Goal: Transaction & Acquisition: Purchase product/service

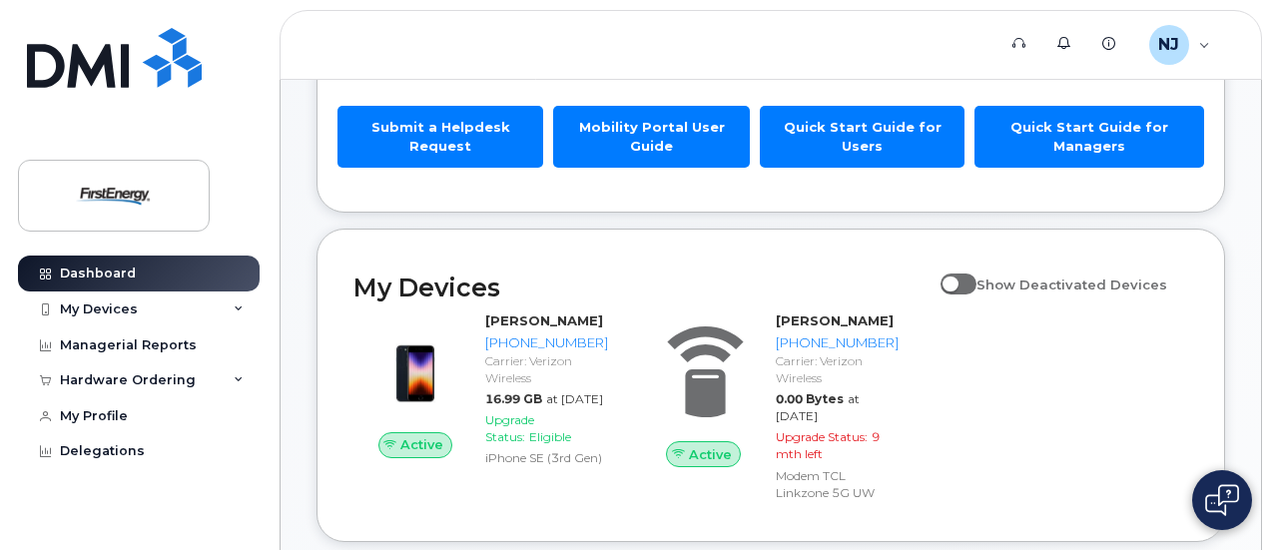
scroll to position [300, 0]
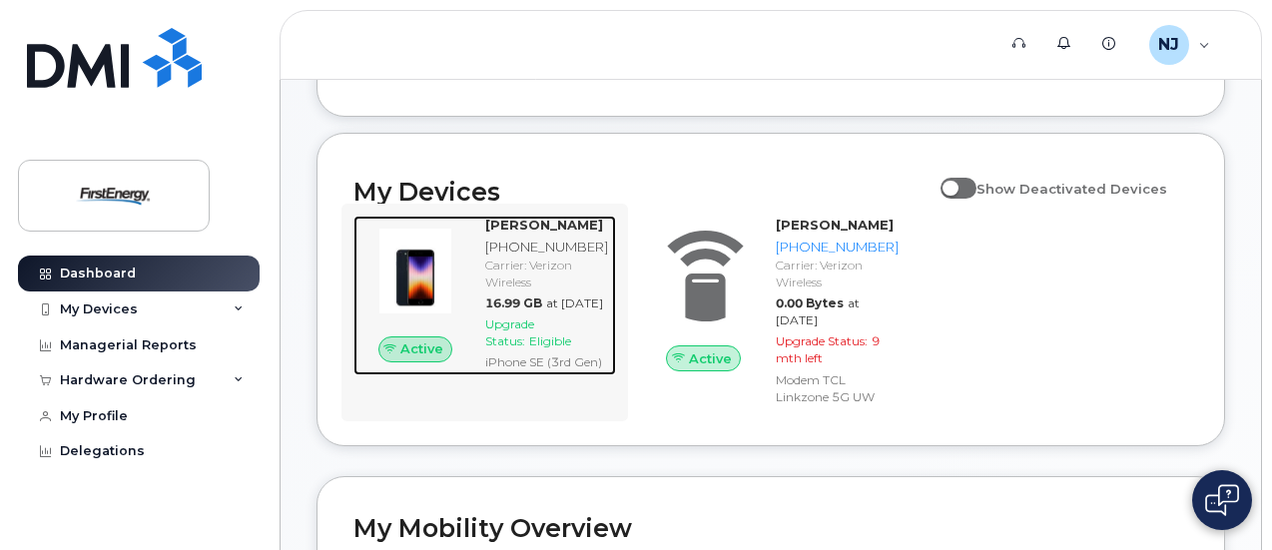
click at [419, 288] on img at bounding box center [416, 272] width 92 height 92
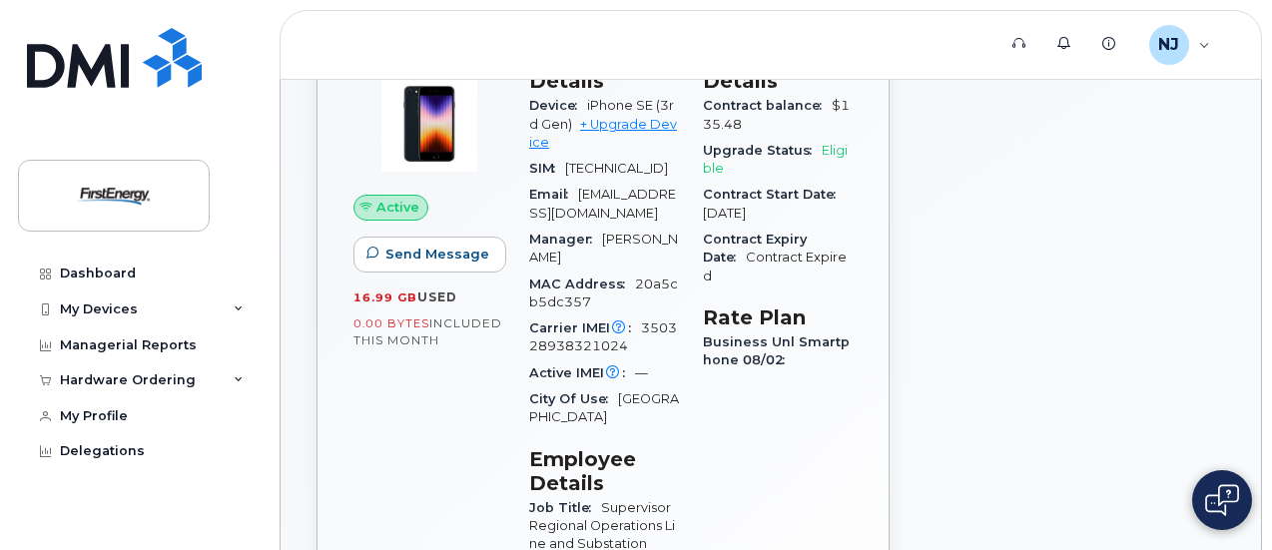
scroll to position [100, 0]
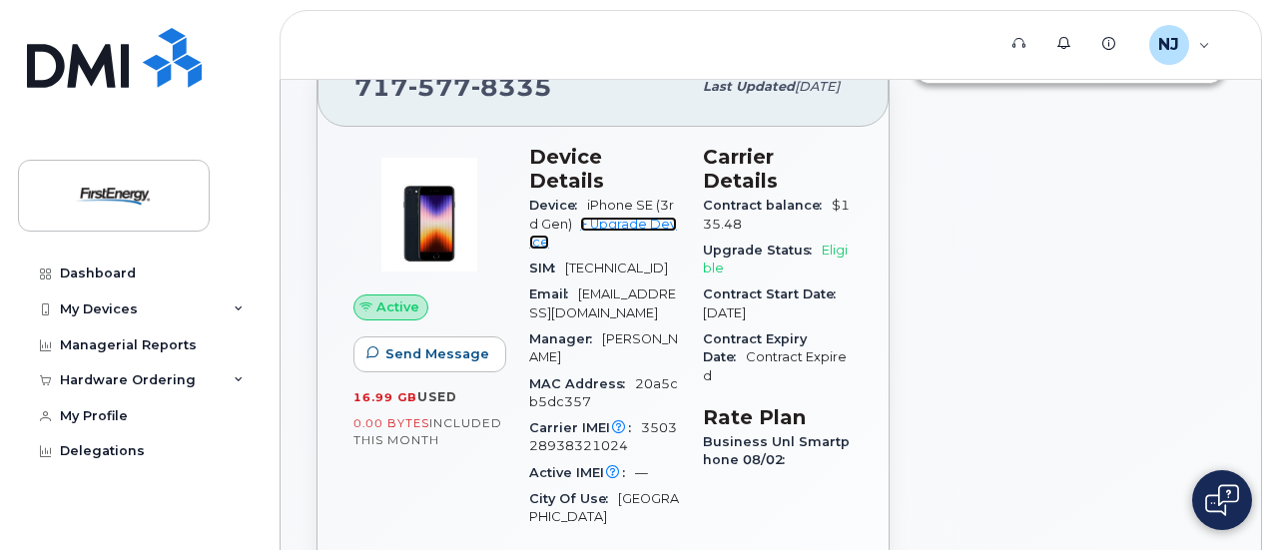
click at [619, 217] on link "+ Upgrade Device" at bounding box center [603, 233] width 148 height 33
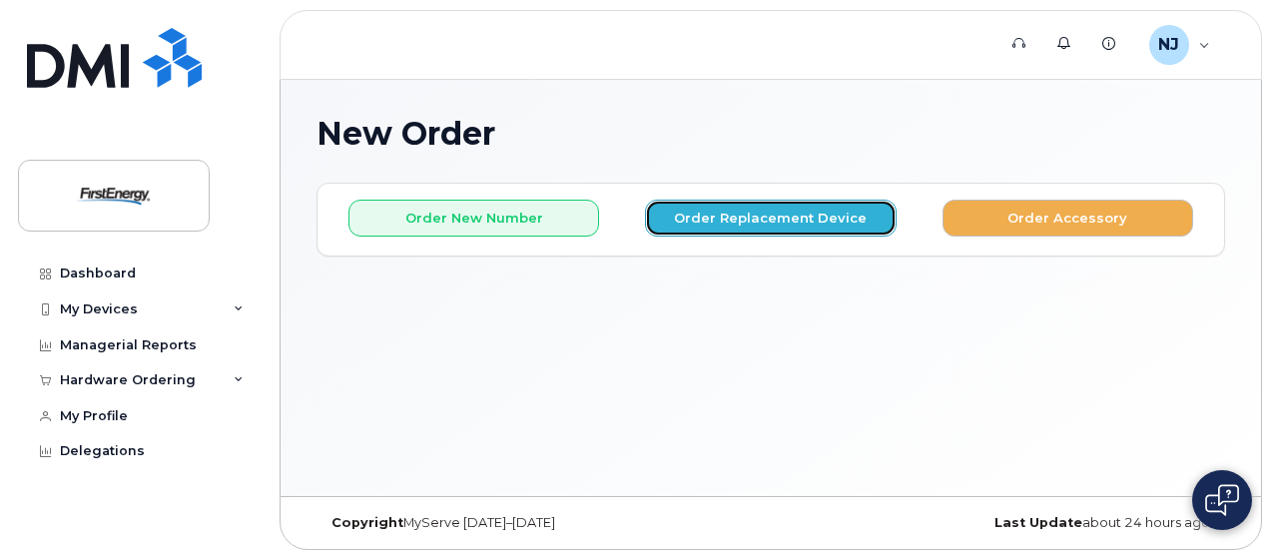
click at [739, 223] on button "Order Replacement Device" at bounding box center [770, 218] width 251 height 37
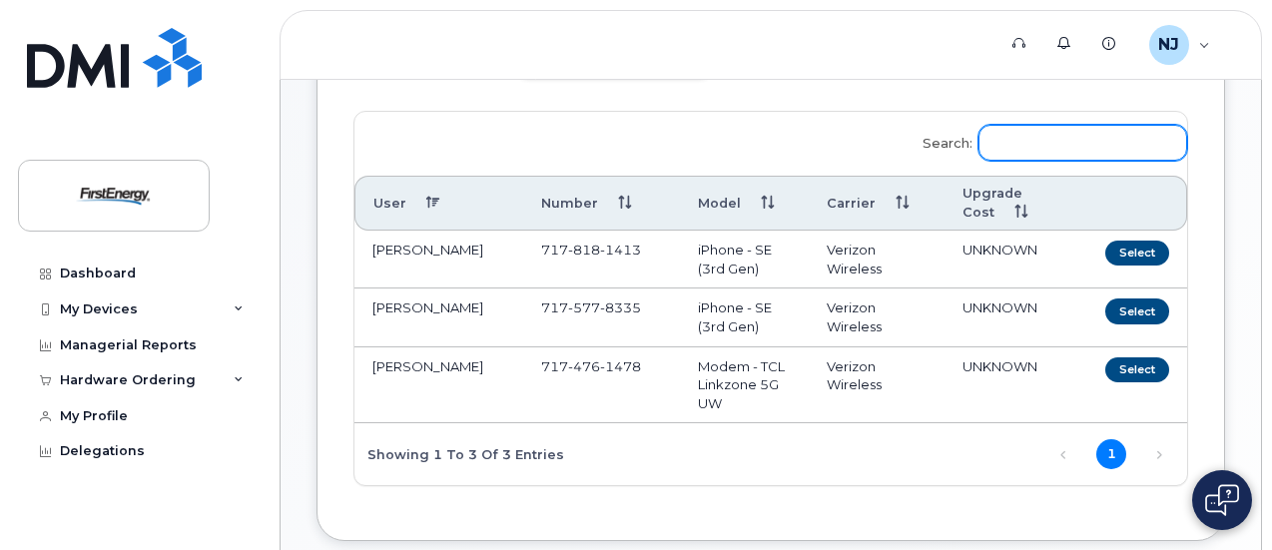
scroll to position [200, 0]
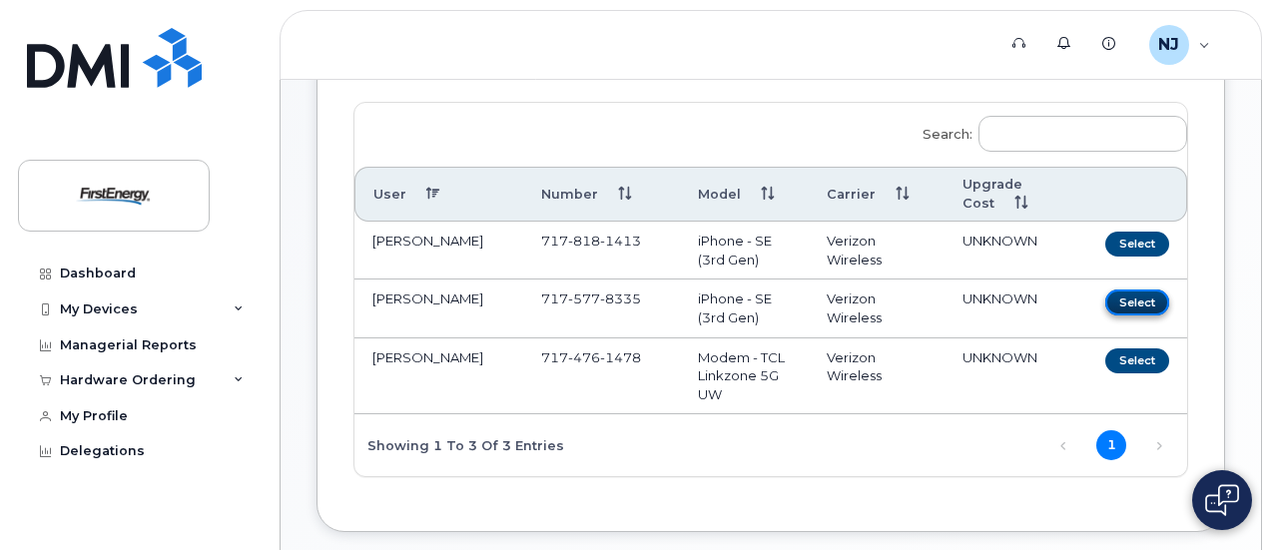
click at [1106, 313] on button "Select" at bounding box center [1138, 302] width 64 height 25
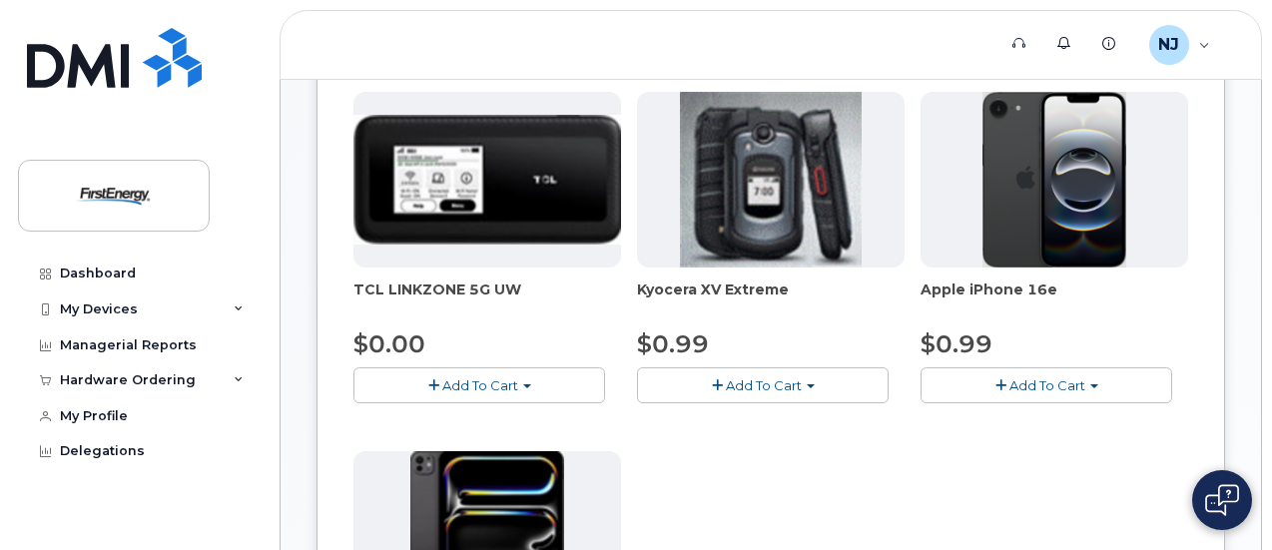
scroll to position [300, 0]
click at [1010, 378] on span "Add To Cart" at bounding box center [1048, 386] width 76 height 16
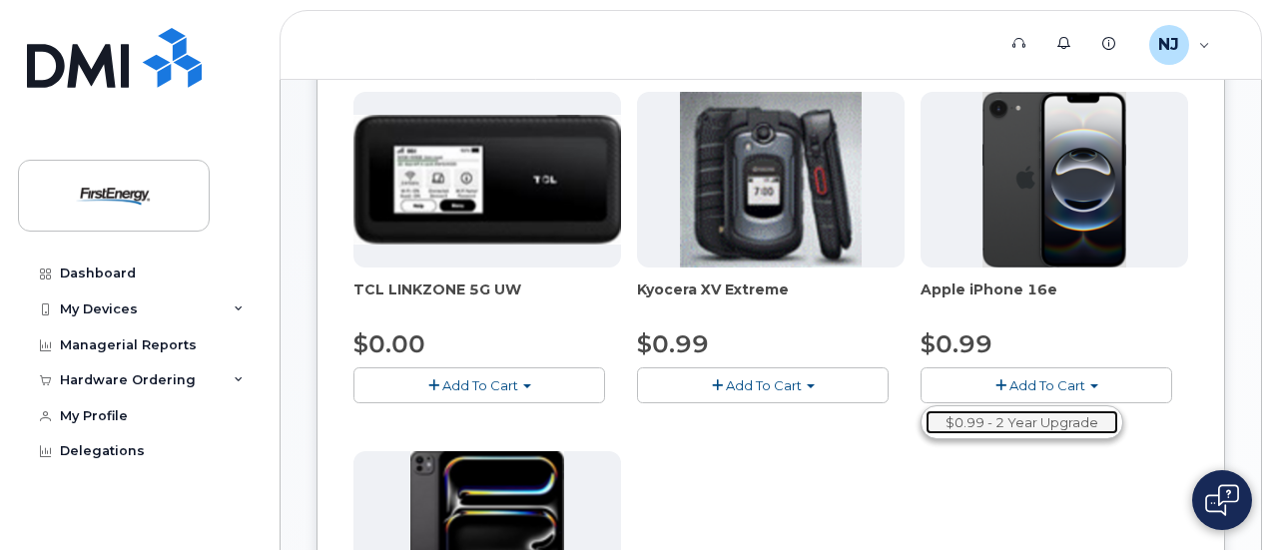
click at [926, 421] on link "$0.99 - 2 Year Upgrade" at bounding box center [1022, 423] width 193 height 25
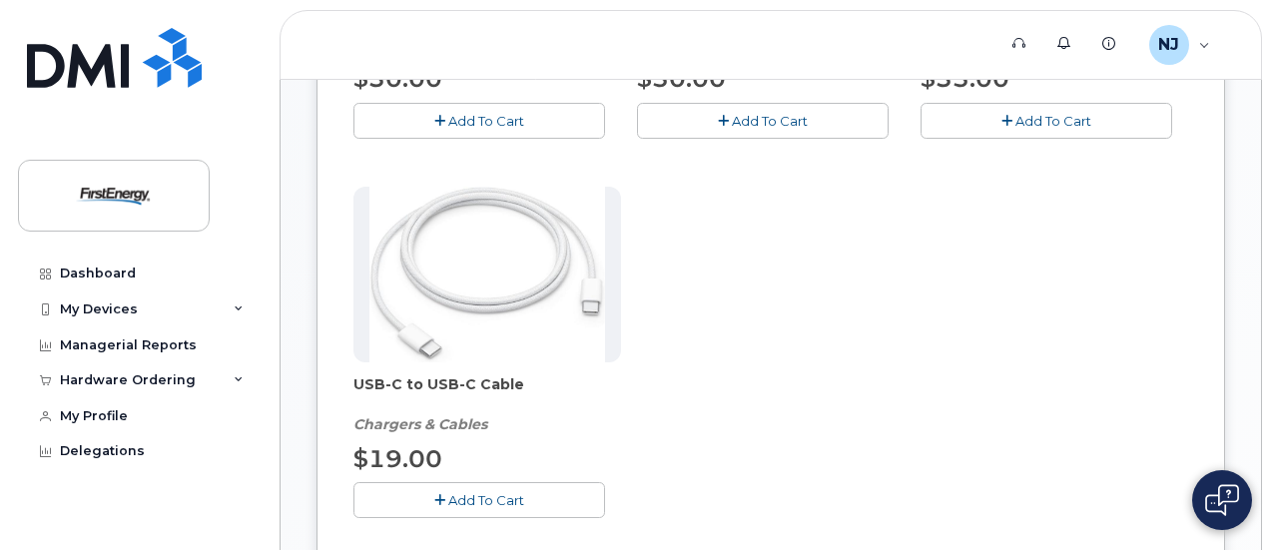
scroll to position [699, 0]
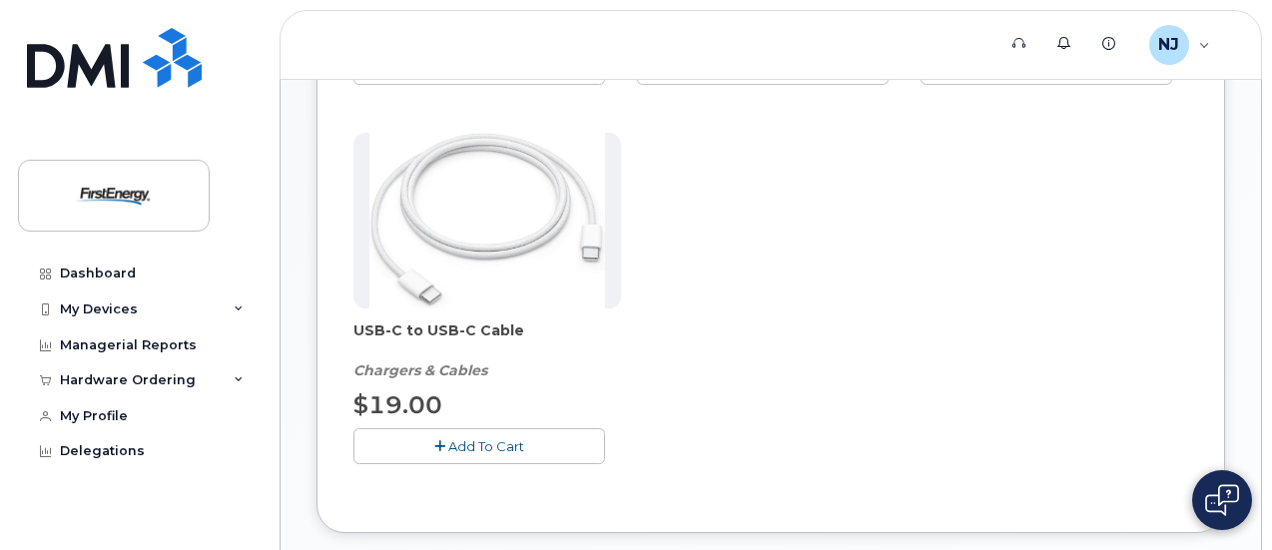
click at [448, 438] on span "Add To Cart" at bounding box center [486, 446] width 76 height 16
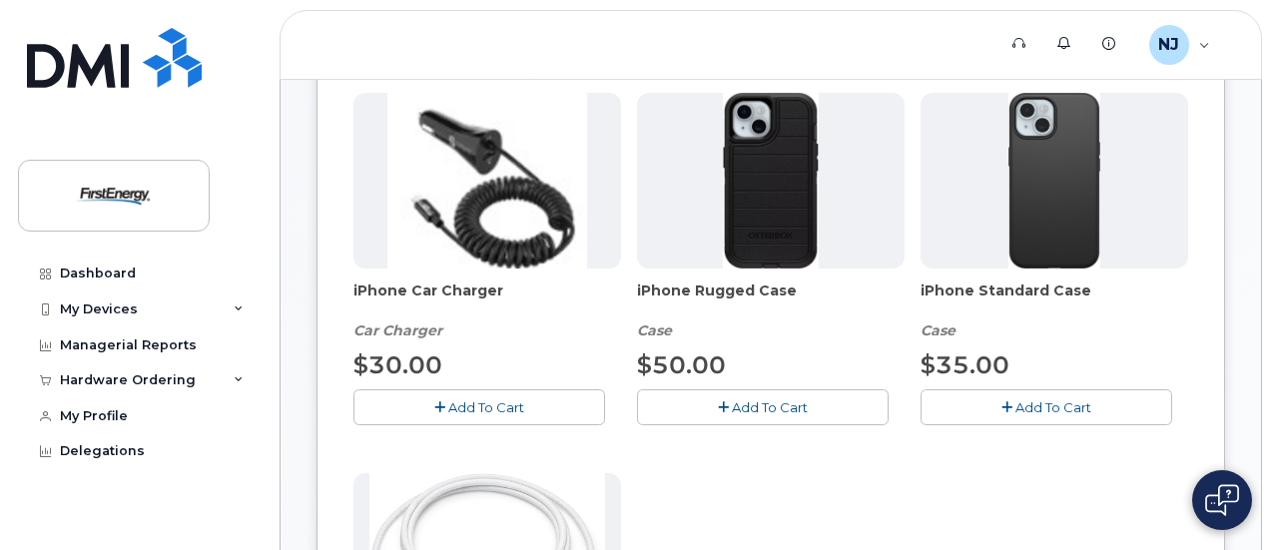
scroll to position [300, 0]
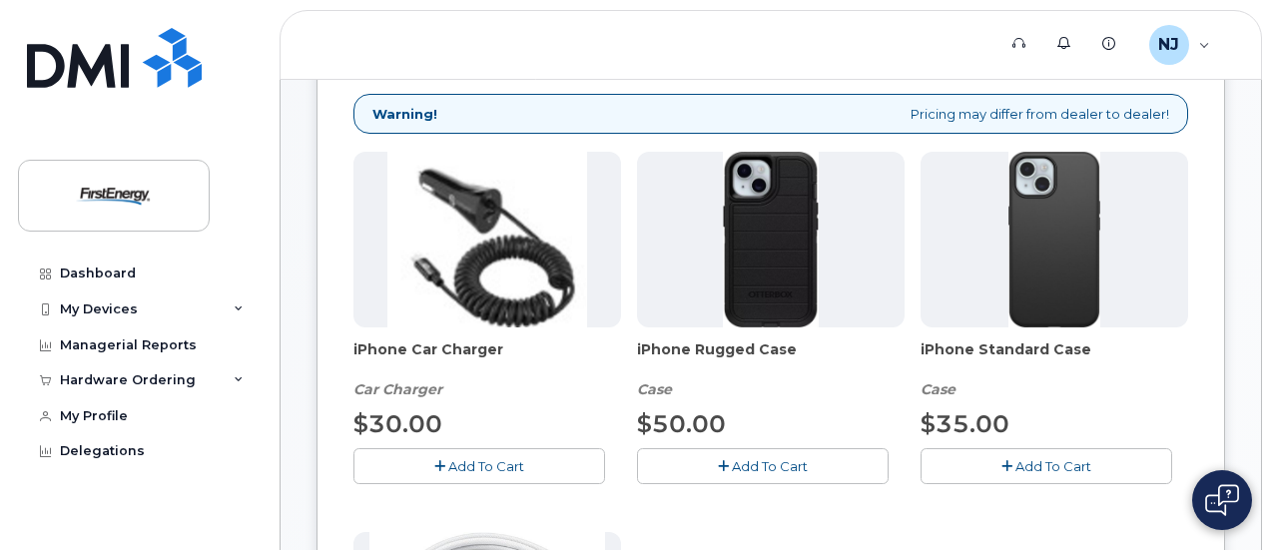
click at [1016, 466] on span "Add To Cart" at bounding box center [1054, 466] width 76 height 16
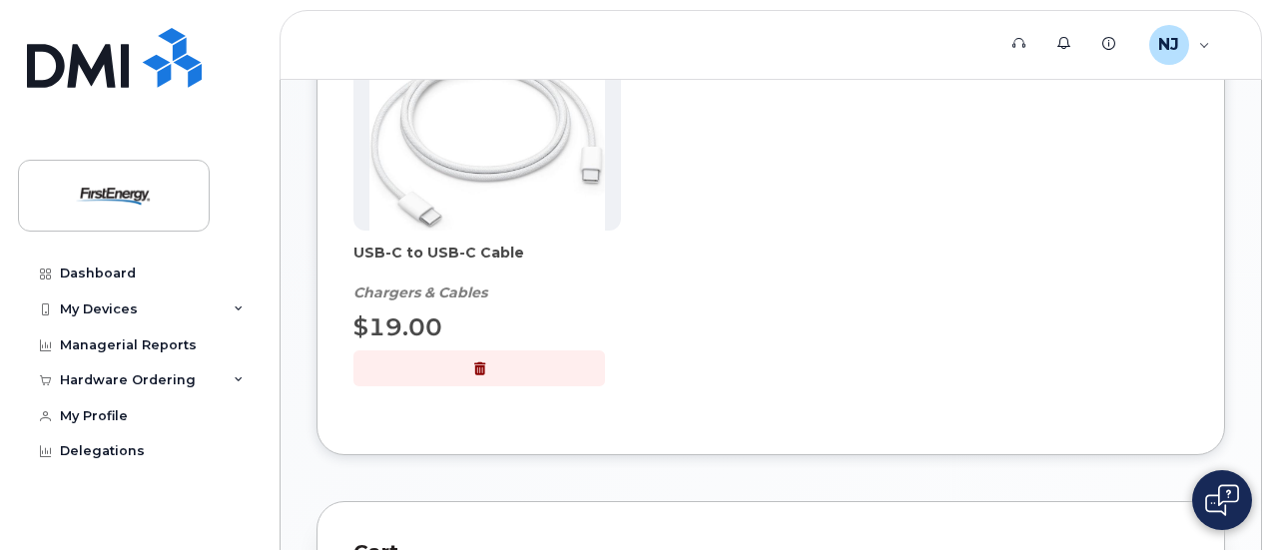
scroll to position [799, 0]
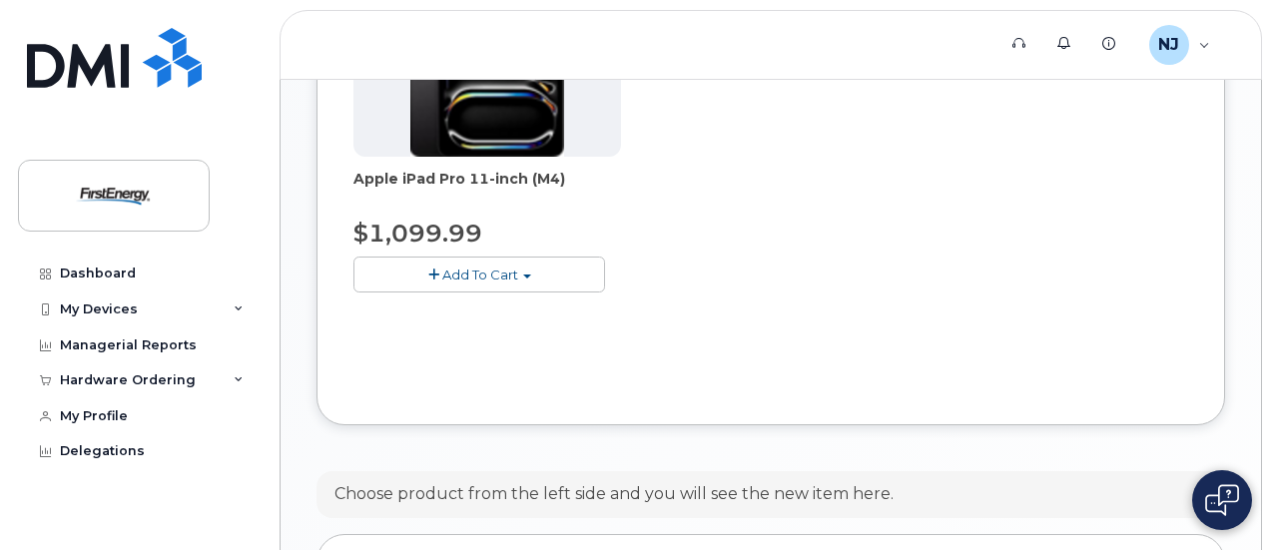
scroll to position [271, 0]
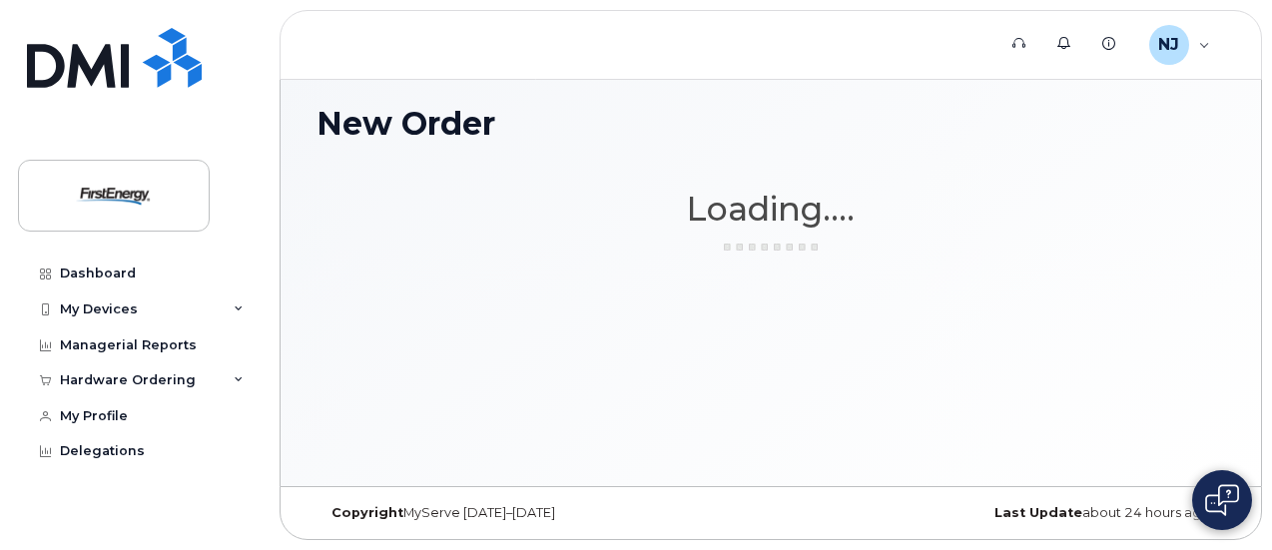
scroll to position [9, 0]
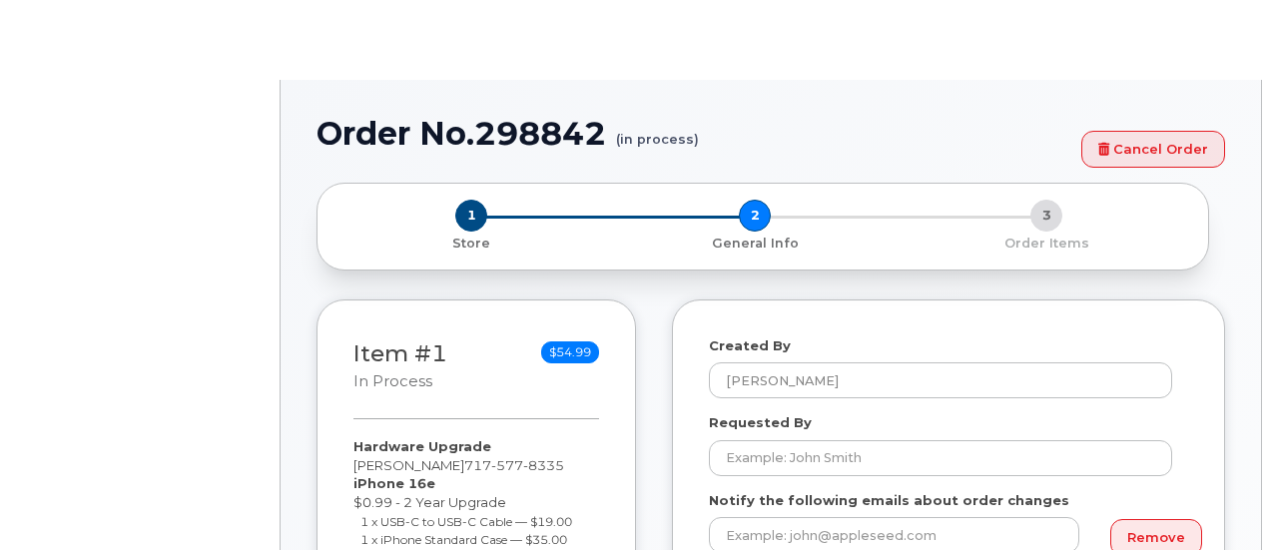
select select
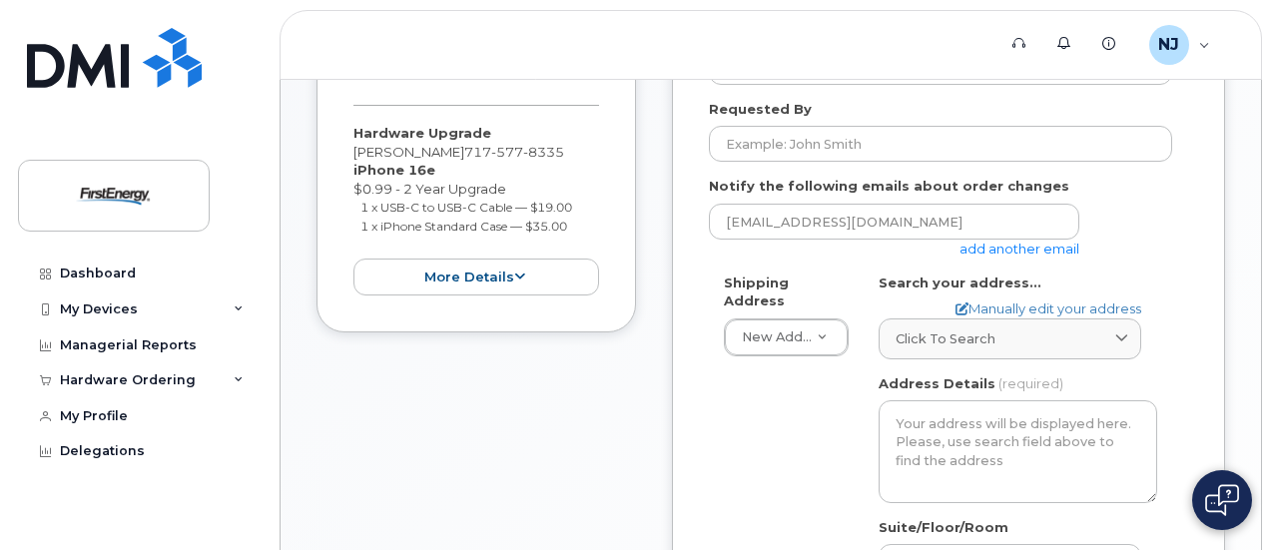
scroll to position [100, 0]
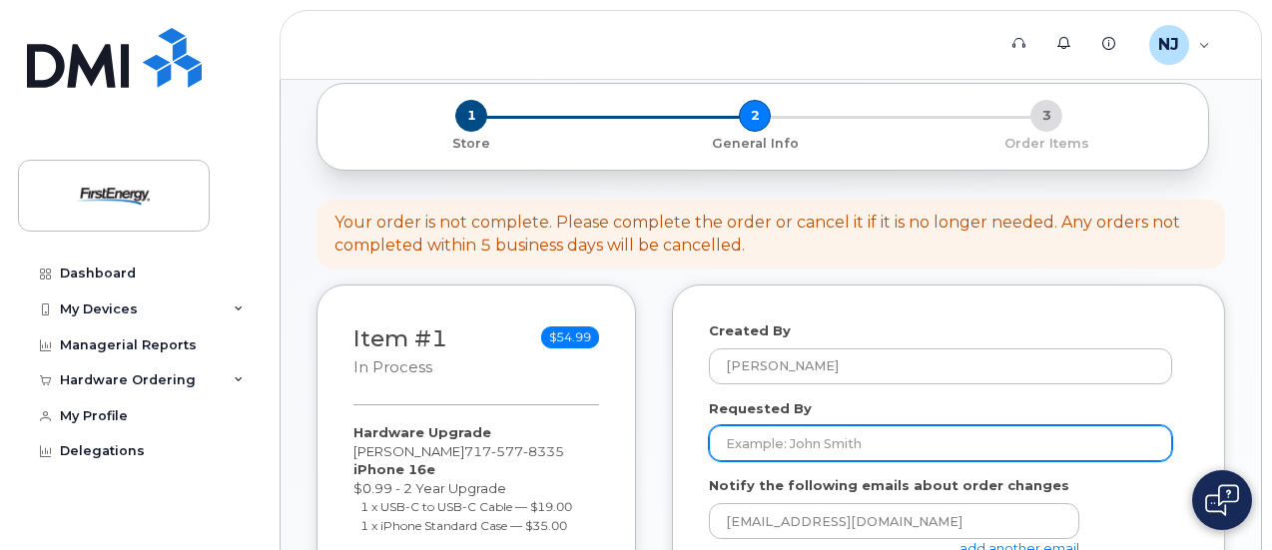
click at [873, 439] on input "Requested By" at bounding box center [940, 443] width 463 height 36
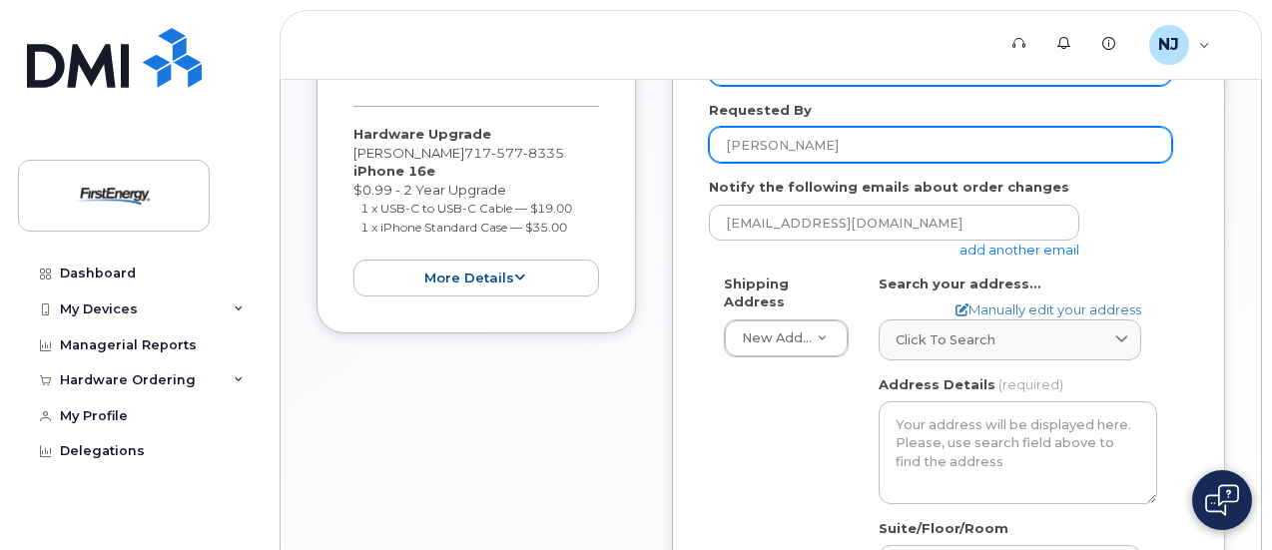
scroll to position [400, 0]
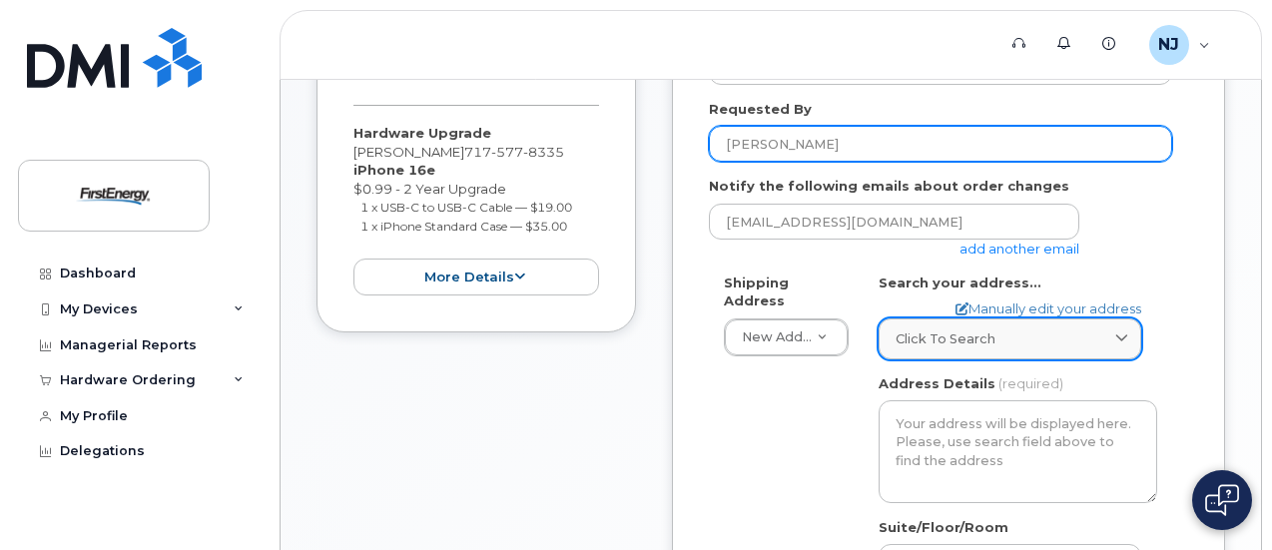
type input "Joe Nagle"
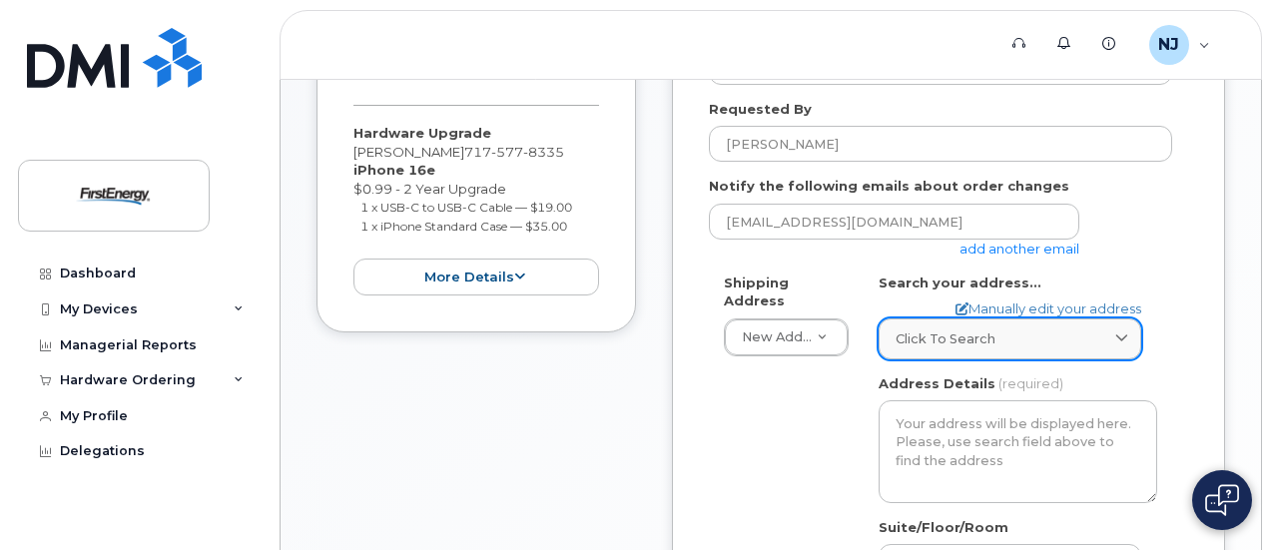
click at [1064, 350] on link "Click to search" at bounding box center [1010, 339] width 263 height 41
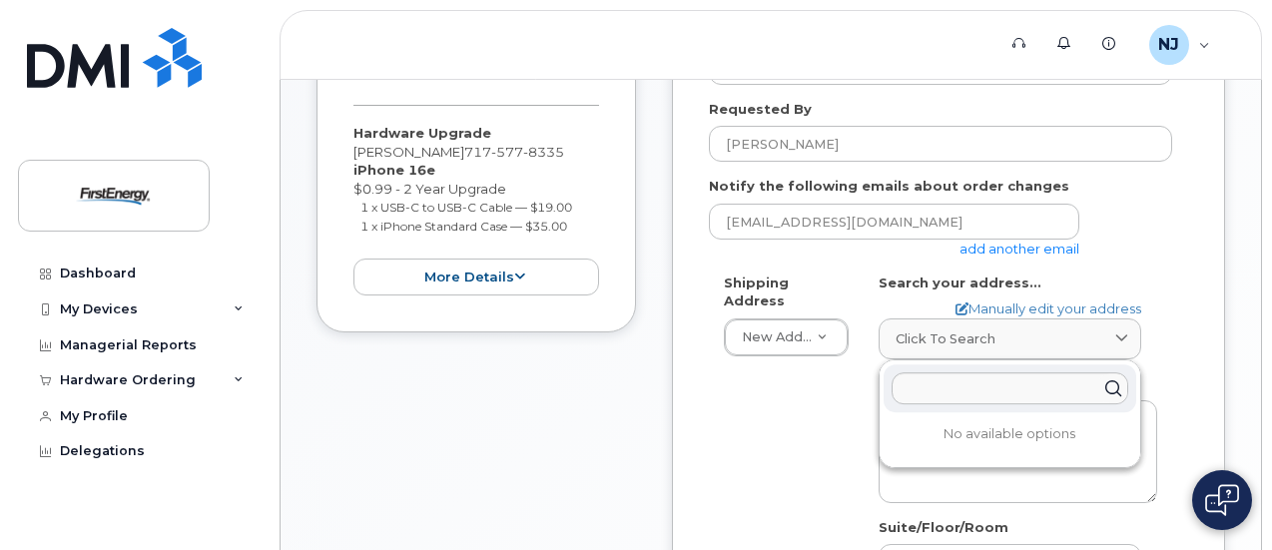
click at [782, 375] on div "Shipping Address New Address New Address AB Search your address... Manually edi…" at bounding box center [940, 512] width 463 height 477
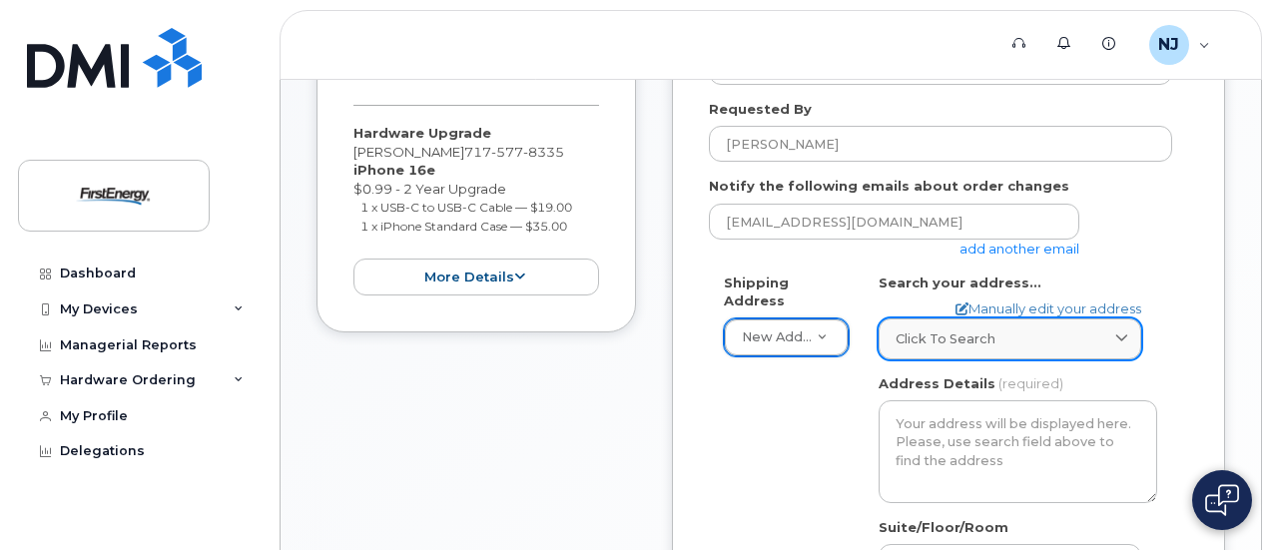
click at [941, 343] on span "Click to search" at bounding box center [946, 339] width 100 height 19
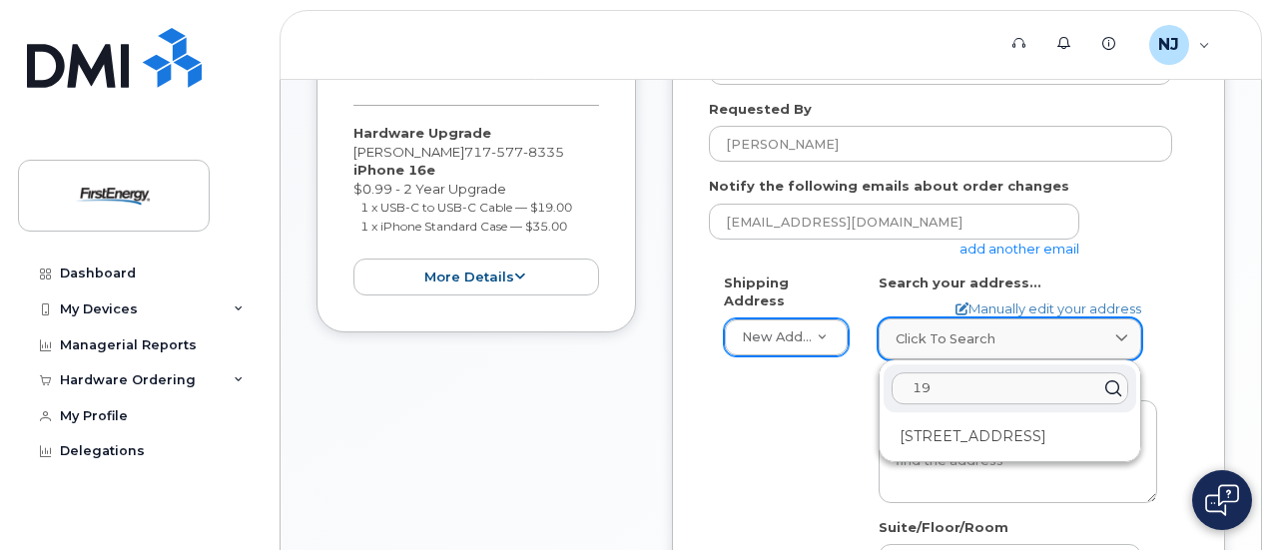
type input "1"
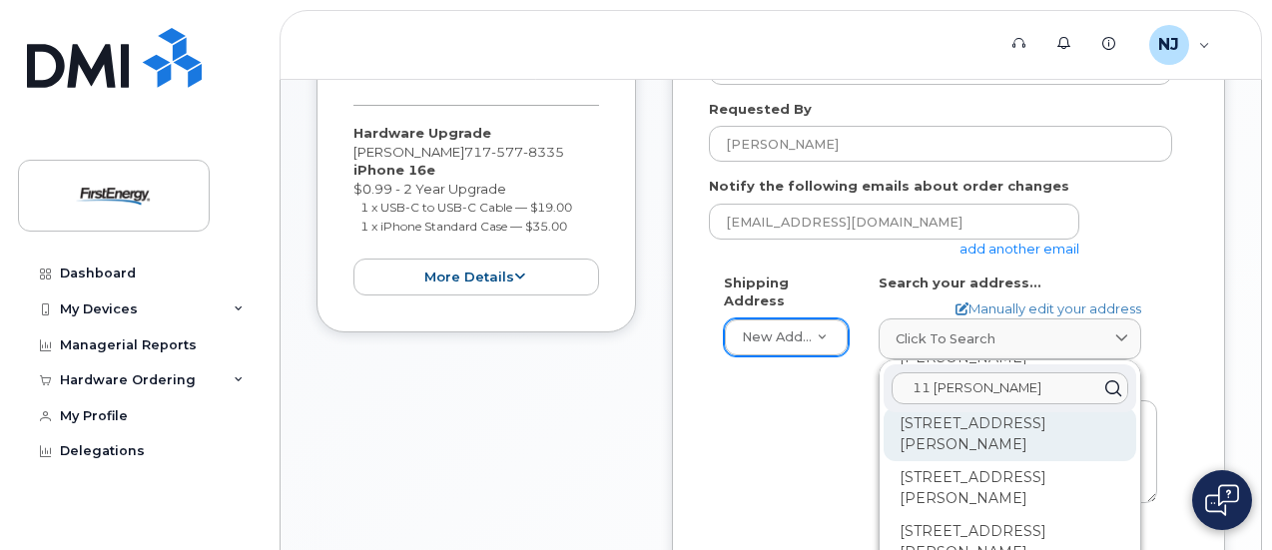
scroll to position [0, 0]
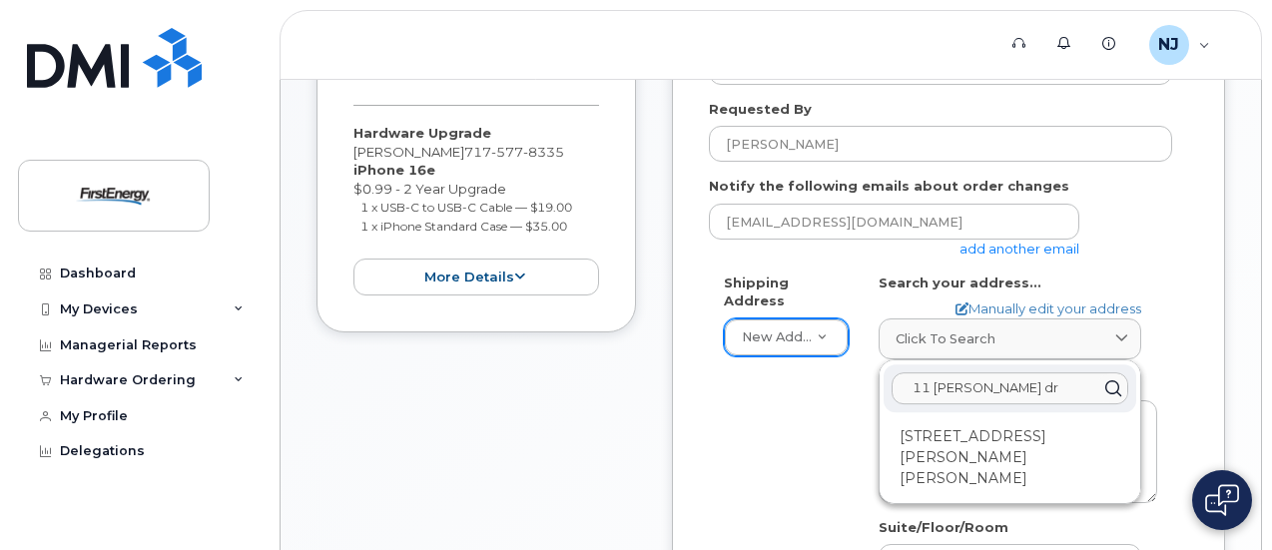
type input "11 barnhart dr"
click at [1038, 443] on div "11 Barnhart Dr Hanover PA 17331-9589" at bounding box center [1010, 458] width 253 height 75
select select
type textarea "11 Barnhart Dr HANOVER PA 17331-9589 UNITED STATES"
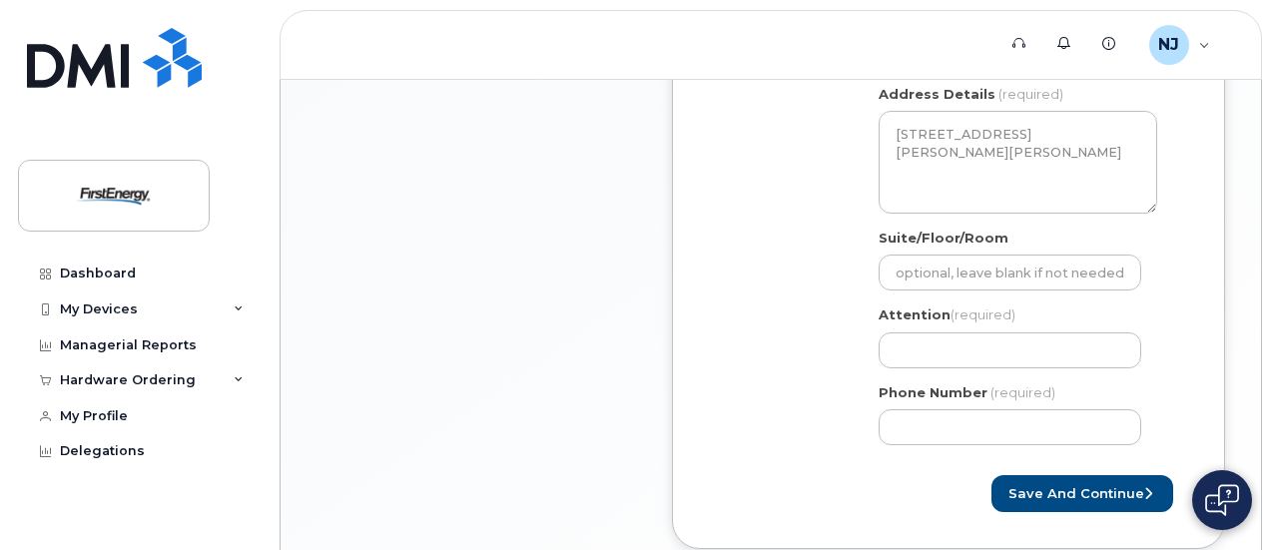
scroll to position [699, 0]
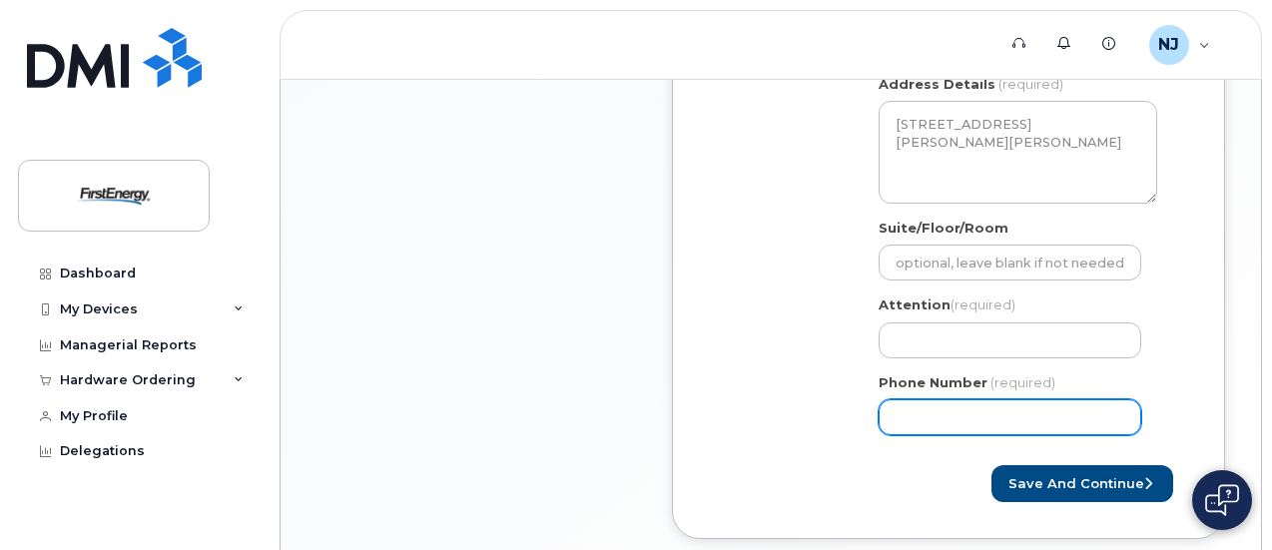
click at [1029, 422] on input "Phone Number" at bounding box center [1010, 418] width 263 height 36
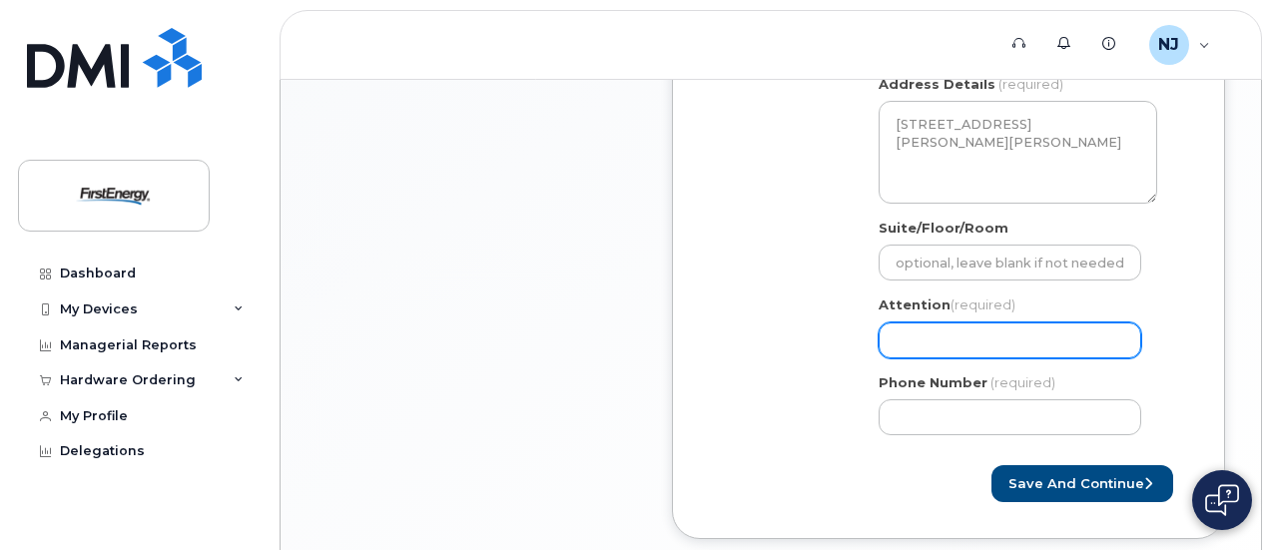
click at [996, 349] on input "Attention (required)" at bounding box center [1010, 341] width 263 height 36
select select
type input "J"
select select
type input "Jo"
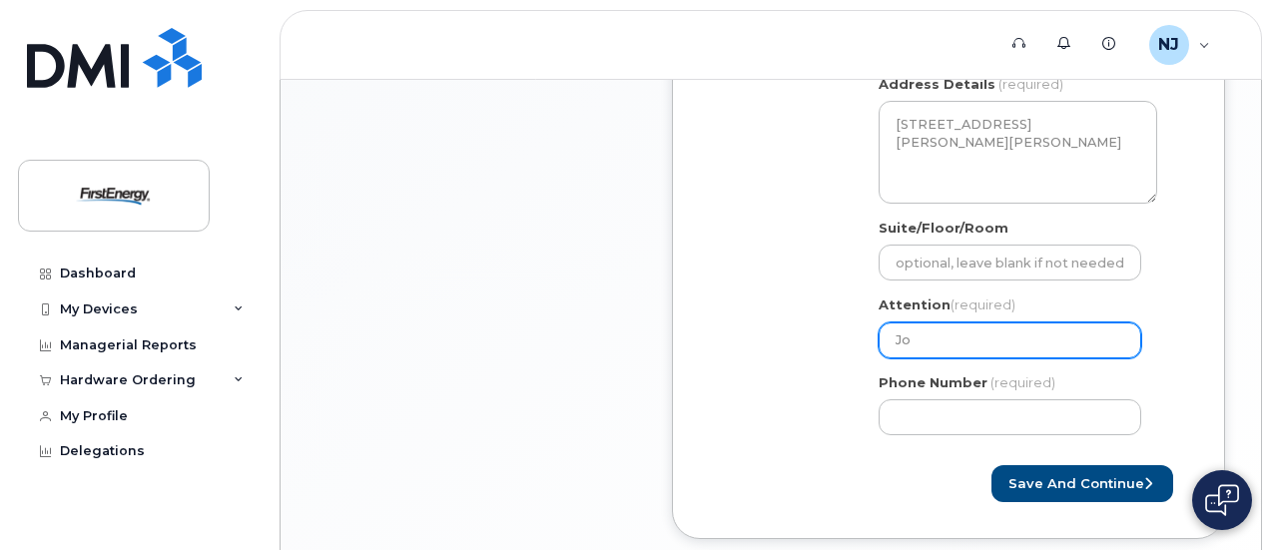
select select
type input "Joe"
select select
type input "Joe N"
select select
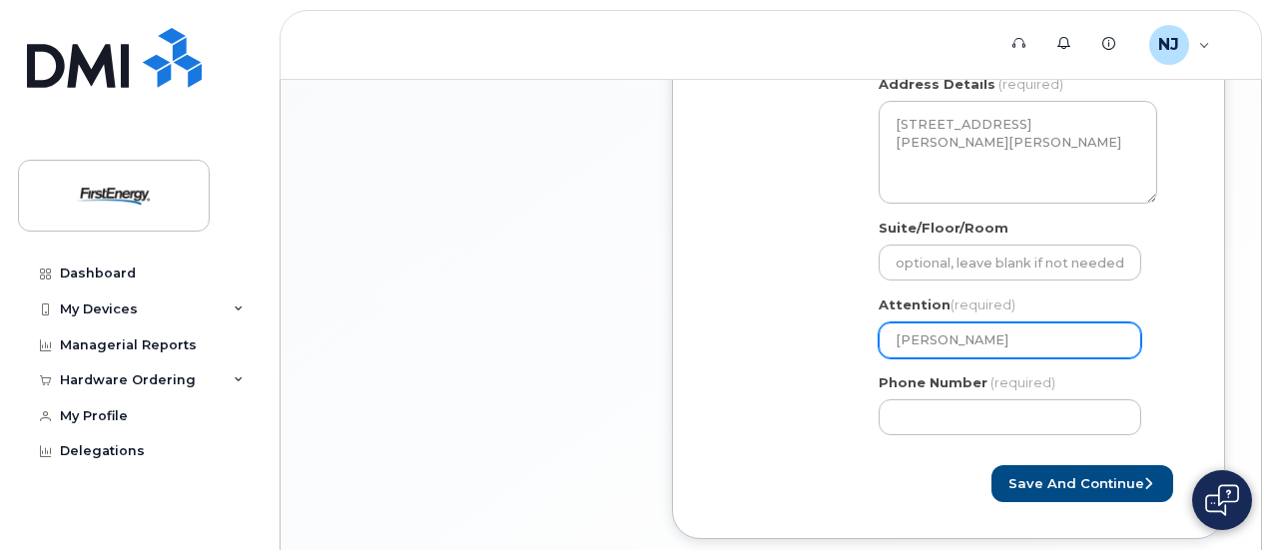
type input "Joe Na"
select select
type input "Joe Nag"
select select
type input "Joe Nagl"
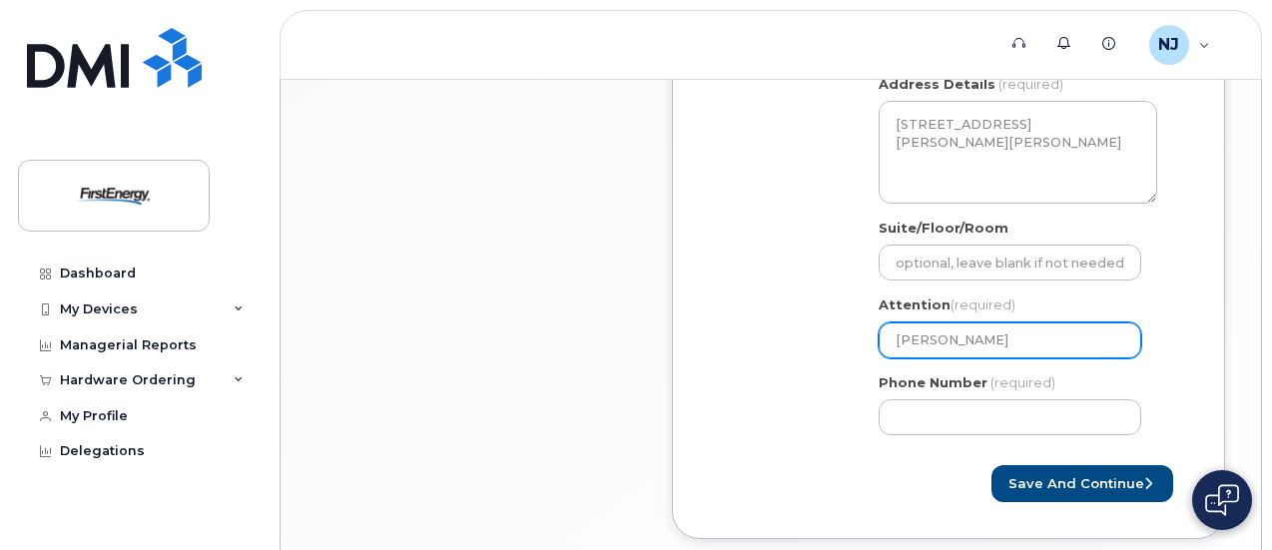
select select
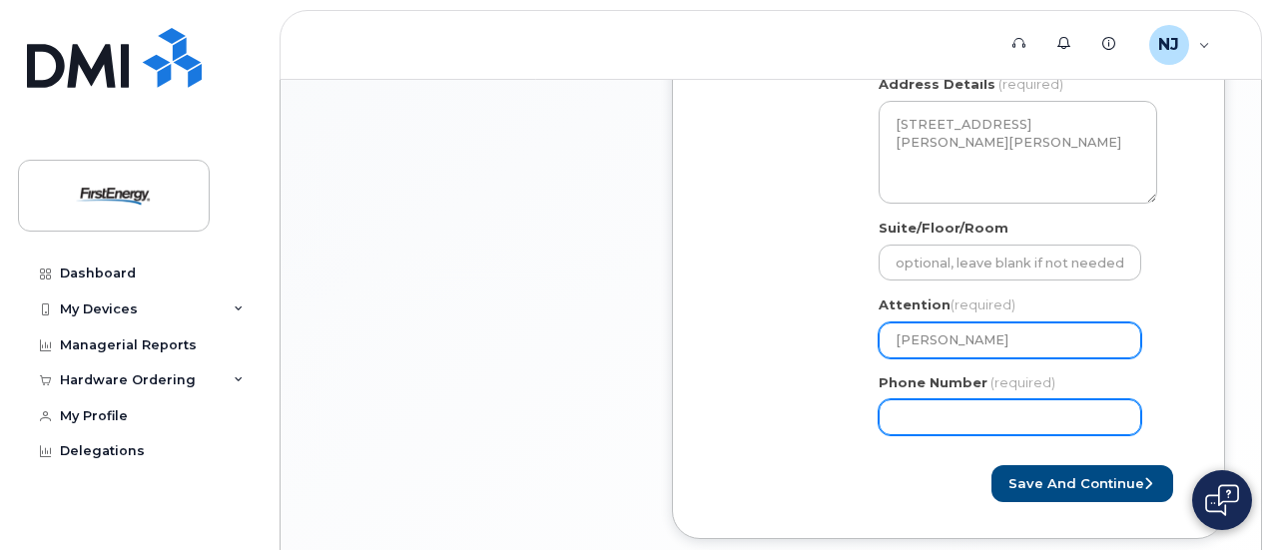
type input "[PERSON_NAME]"
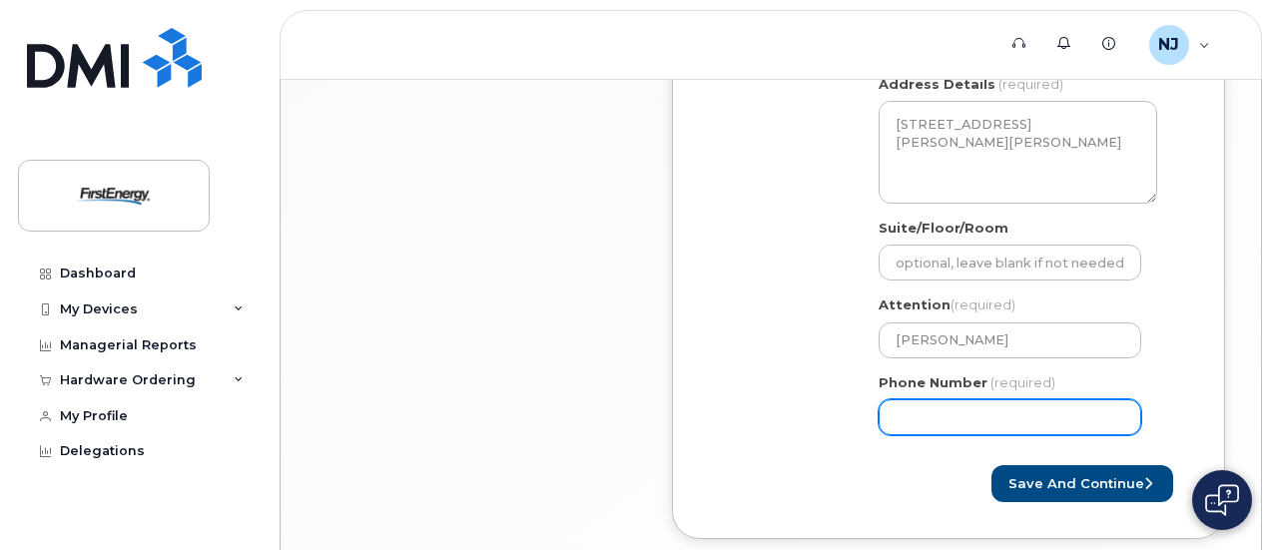
click at [983, 426] on input "Phone Number" at bounding box center [1010, 418] width 263 height 36
type input "717"
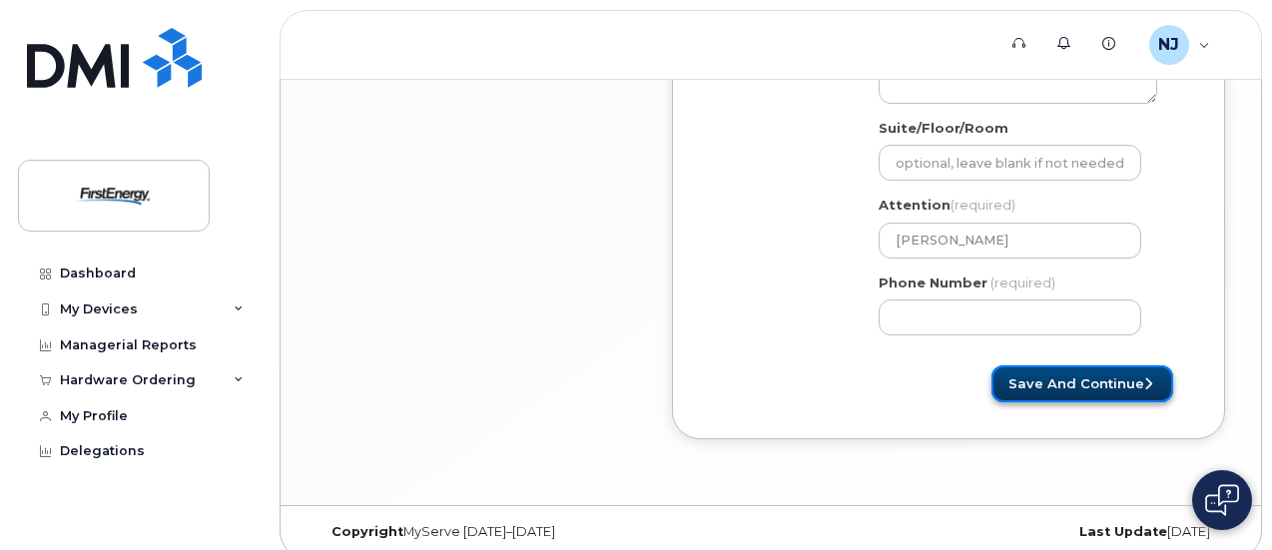
click at [1032, 375] on button "Save and Continue" at bounding box center [1083, 384] width 182 height 37
click at [952, 409] on div "Created By Nagle, Joseph P Requested By Joe Nagle Notify the following emails a…" at bounding box center [948, 12] width 553 height 854
click at [1009, 379] on button "Save and Continue" at bounding box center [1083, 384] width 182 height 37
click at [946, 404] on div "Created By Nagle, Joseph P Requested By Joe Nagle Notify the following emails a…" at bounding box center [948, 12] width 553 height 854
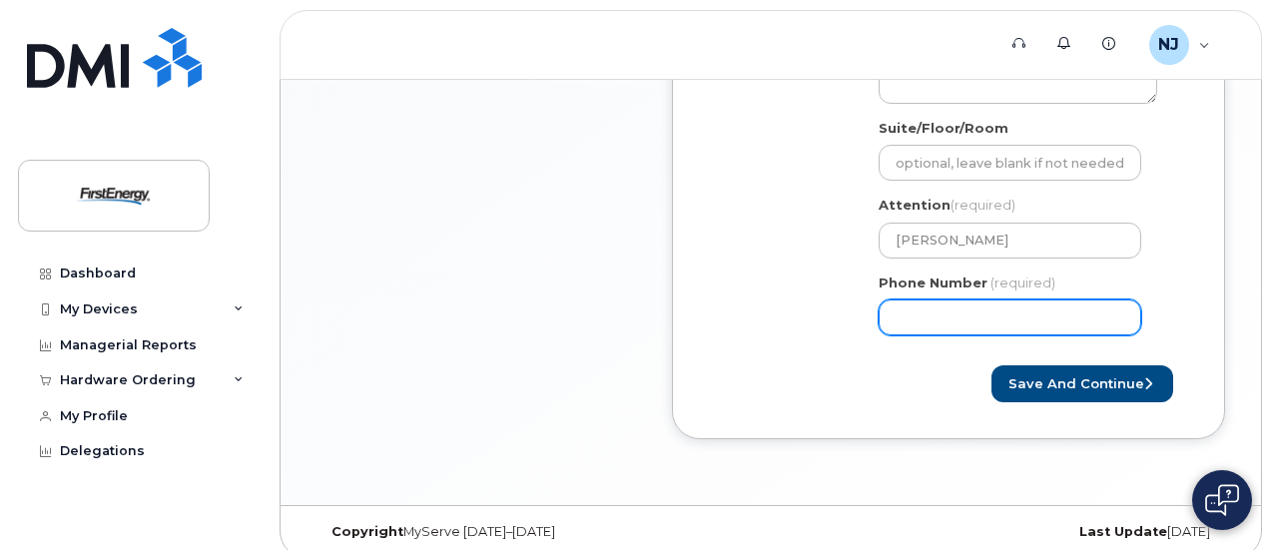
click at [1017, 311] on input "Phone Number" at bounding box center [1010, 318] width 263 height 36
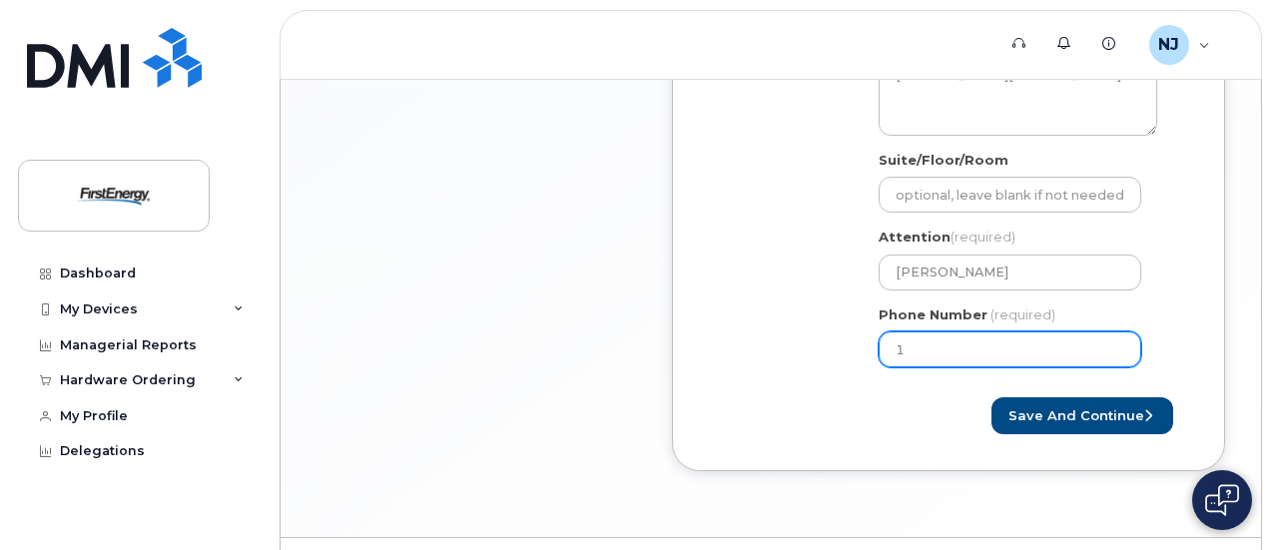
scroll to position [813, 0]
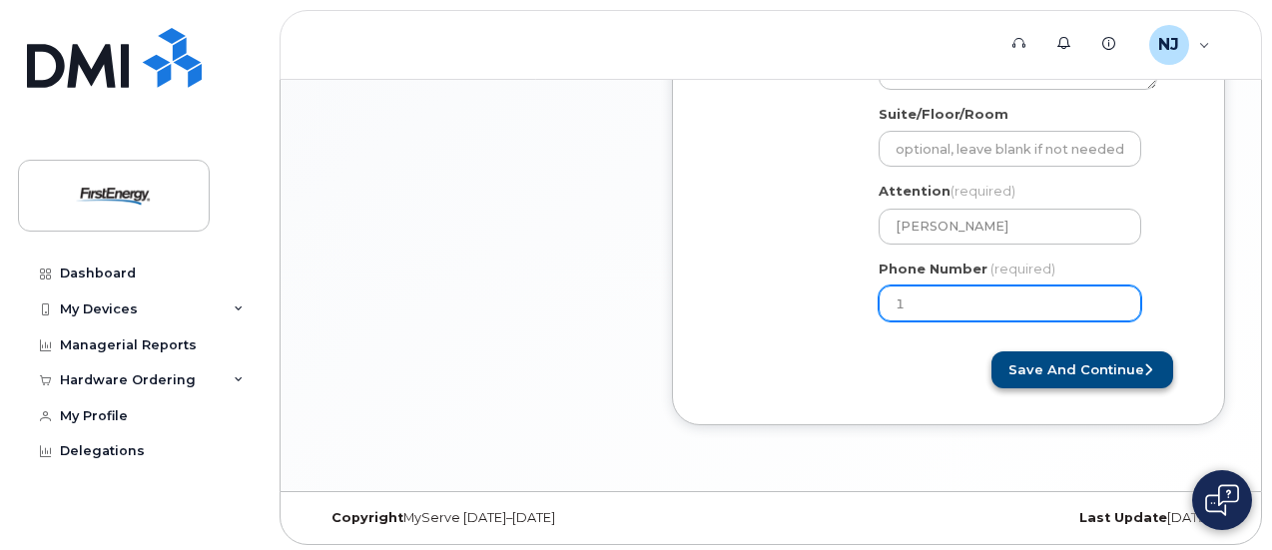
type input "1"
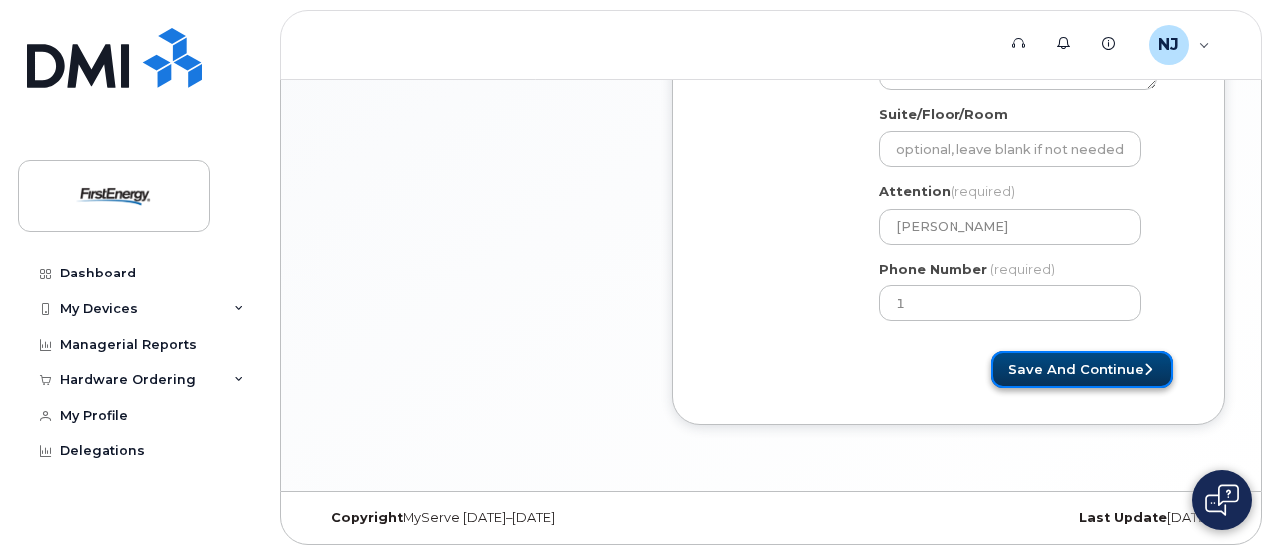
click at [1072, 359] on button "Save and Continue" at bounding box center [1083, 370] width 182 height 37
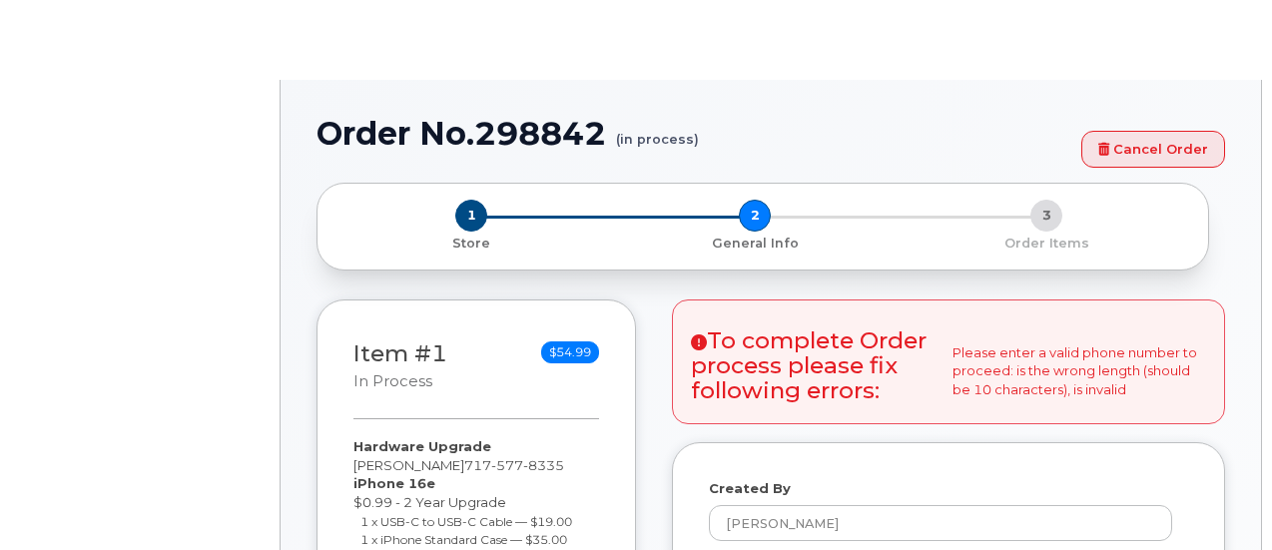
select select
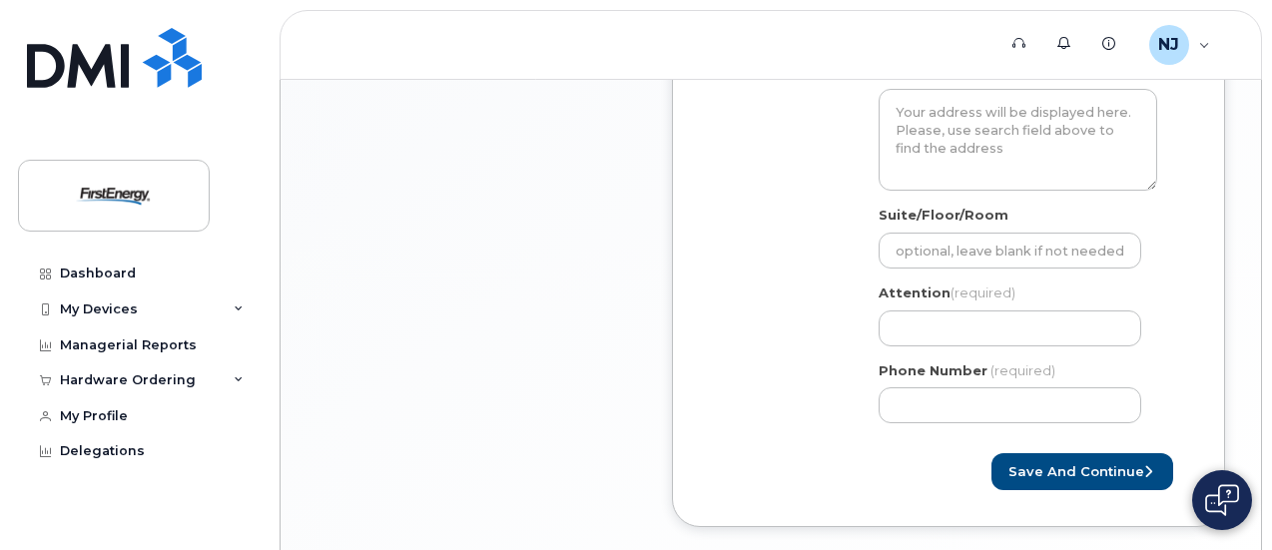
scroll to position [655, 0]
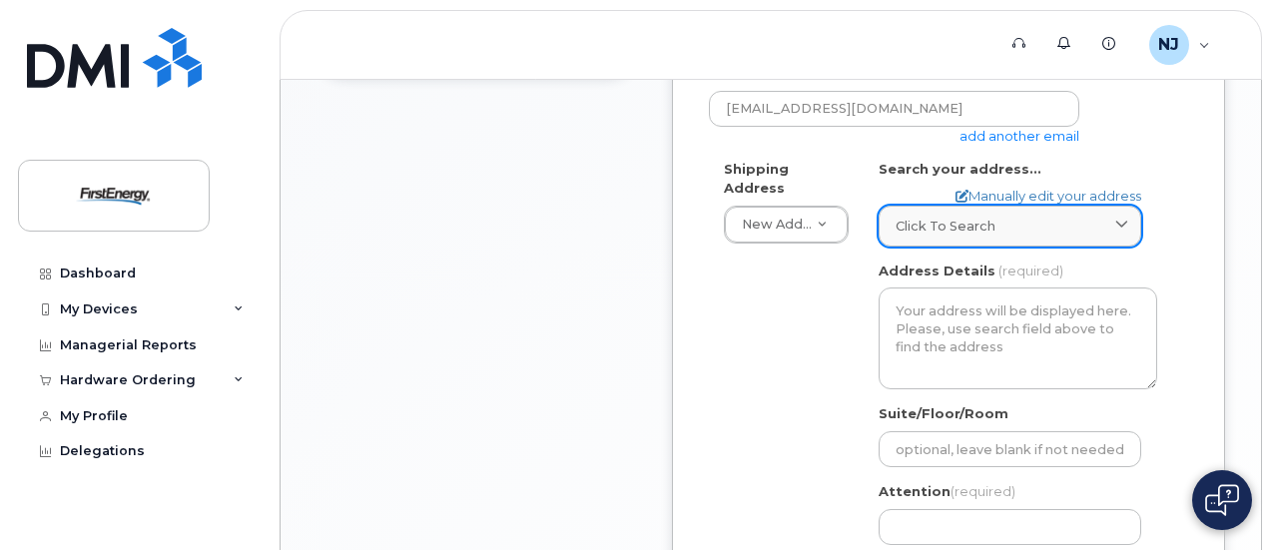
click at [966, 212] on link "Click to search" at bounding box center [1010, 226] width 263 height 41
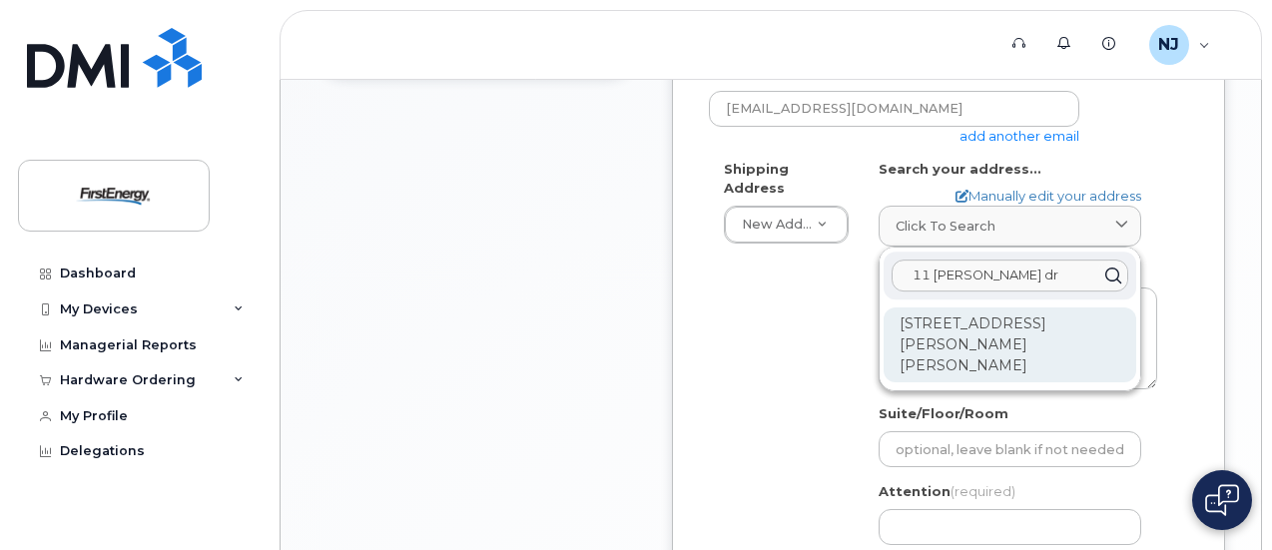
type input "11 [PERSON_NAME] dr"
click at [977, 338] on div "[STREET_ADDRESS][PERSON_NAME][PERSON_NAME]" at bounding box center [1010, 345] width 253 height 75
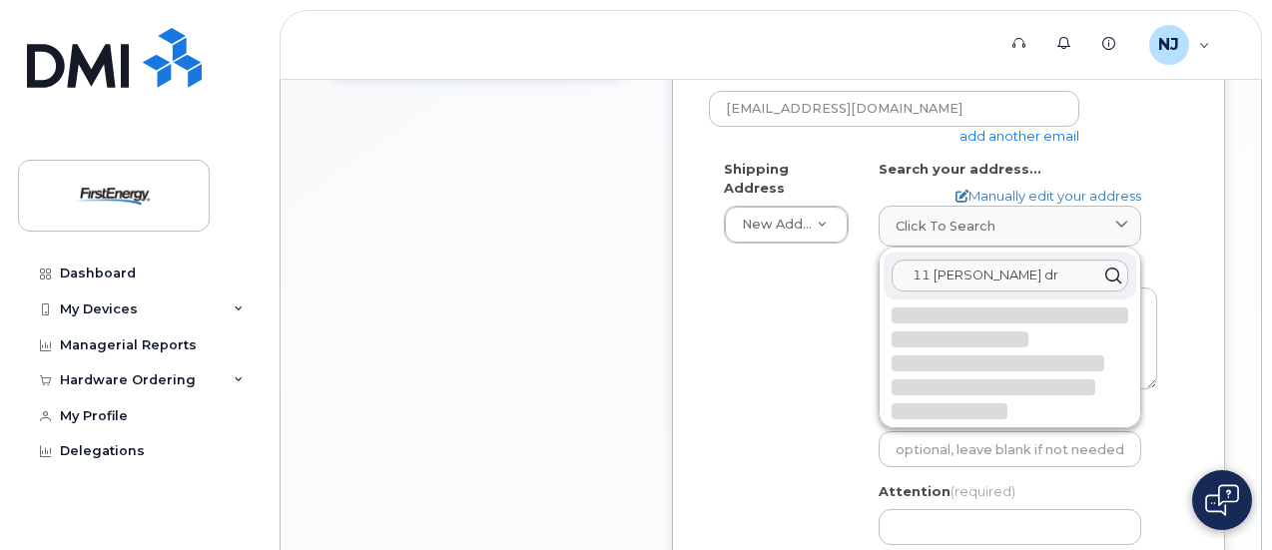
select select
type textarea "[STREET_ADDRESS][PERSON_NAME][PERSON_NAME]"
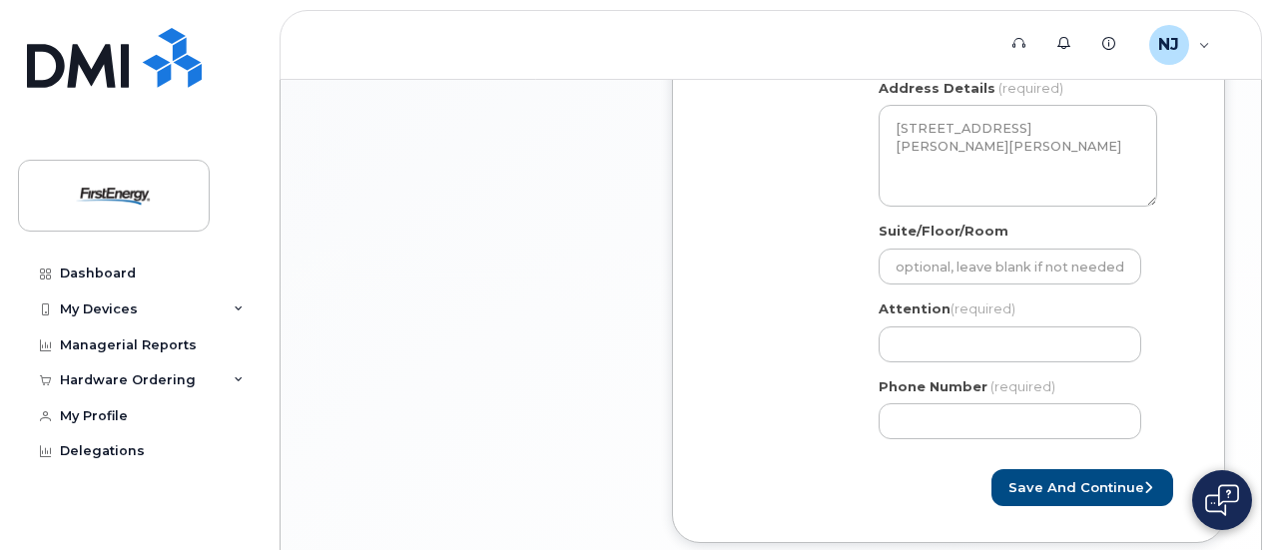
scroll to position [855, 0]
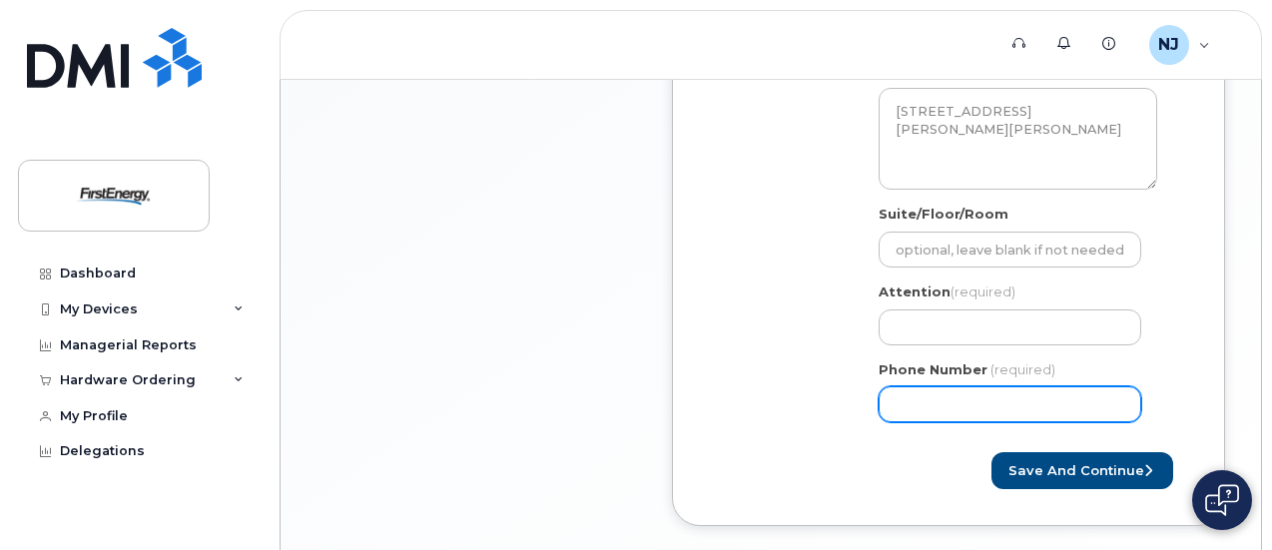
click at [997, 400] on input "Phone Number" at bounding box center [1010, 405] width 263 height 36
type input "1"
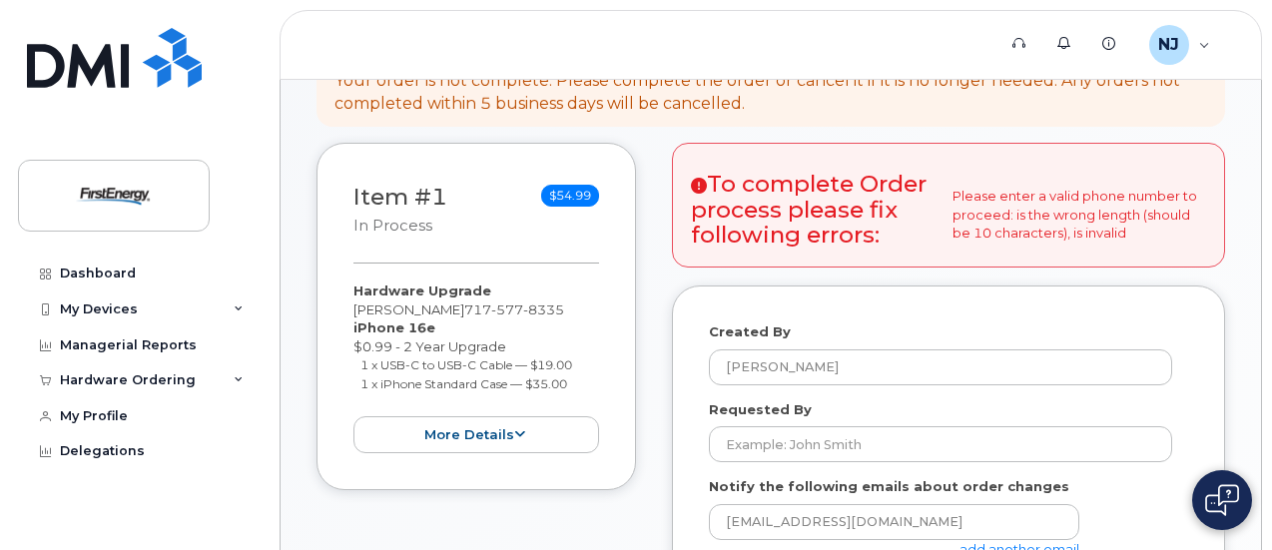
scroll to position [356, 0]
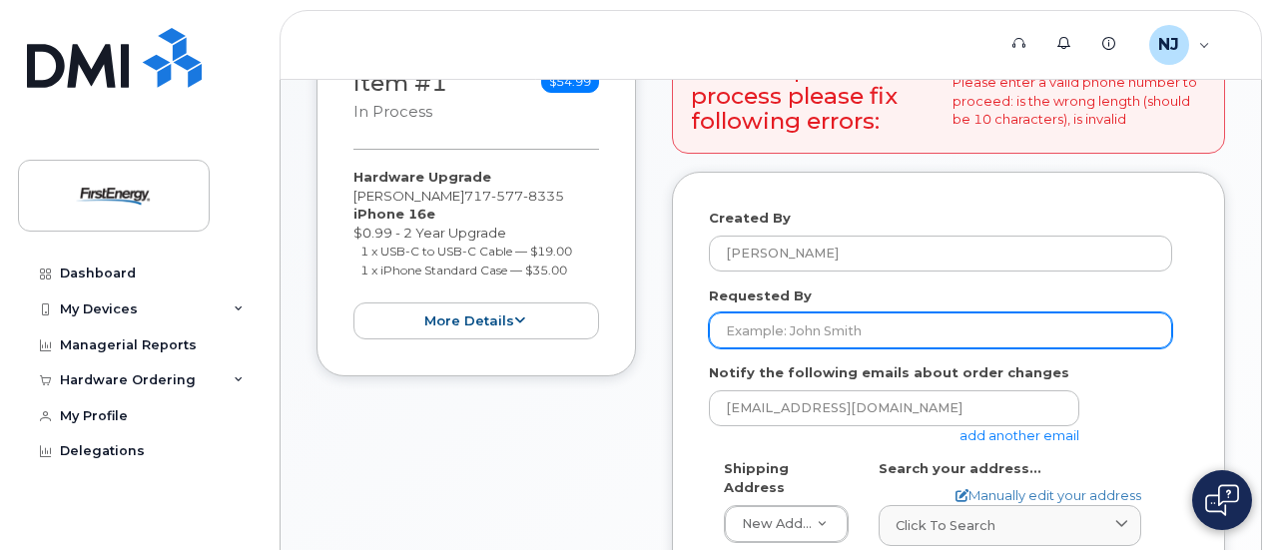
click at [925, 323] on input "Requested By" at bounding box center [940, 331] width 463 height 36
type input "[PERSON_NAME]"
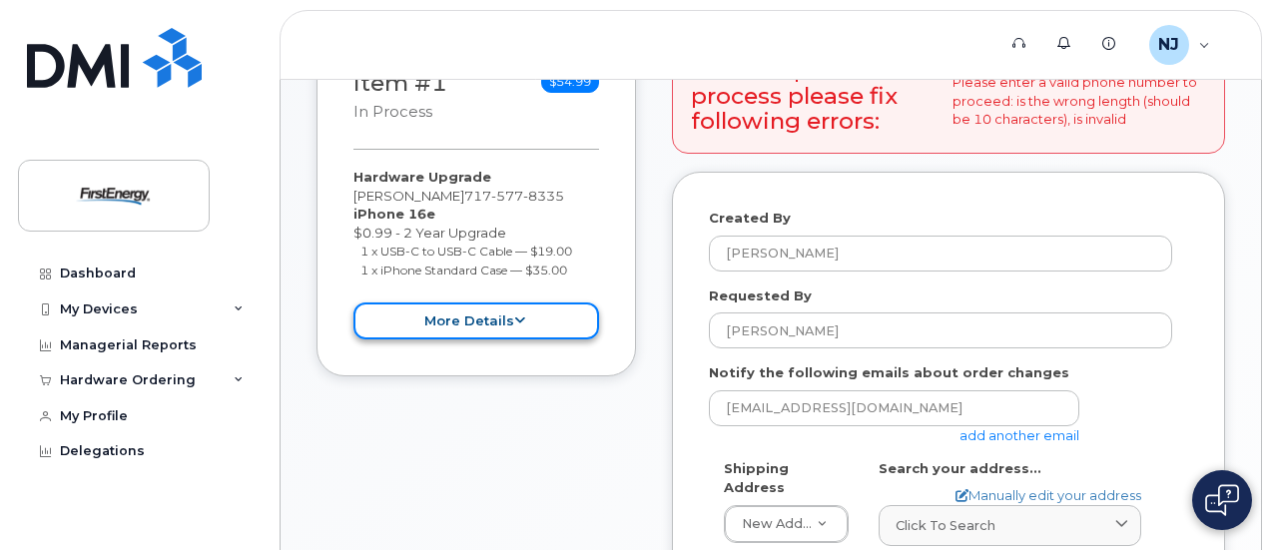
click at [463, 318] on button "more details" at bounding box center [477, 321] width 246 height 37
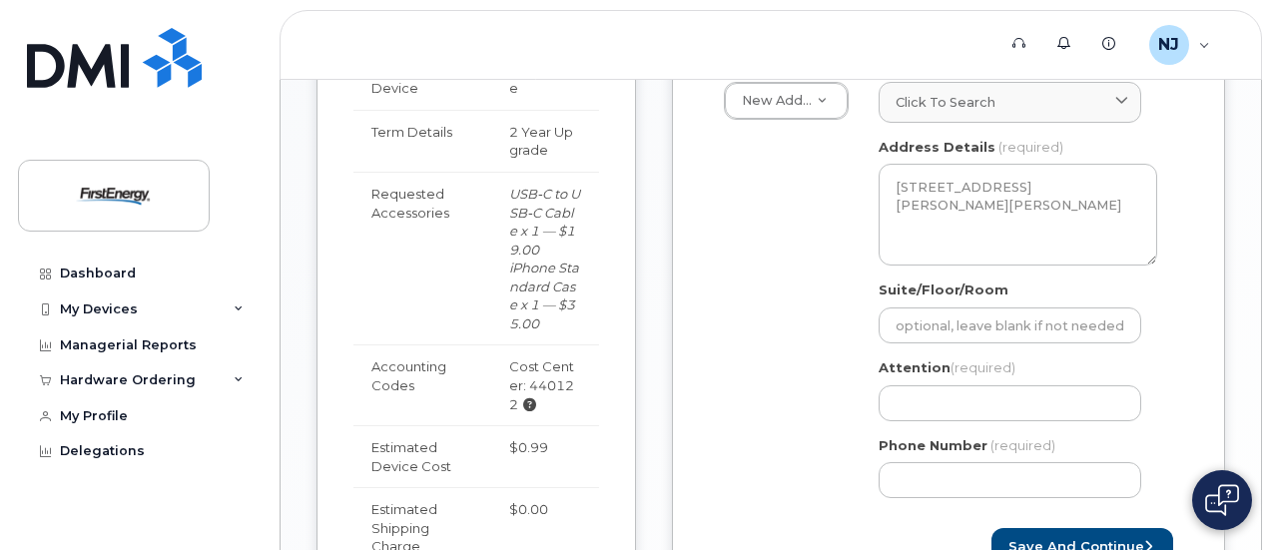
scroll to position [874, 0]
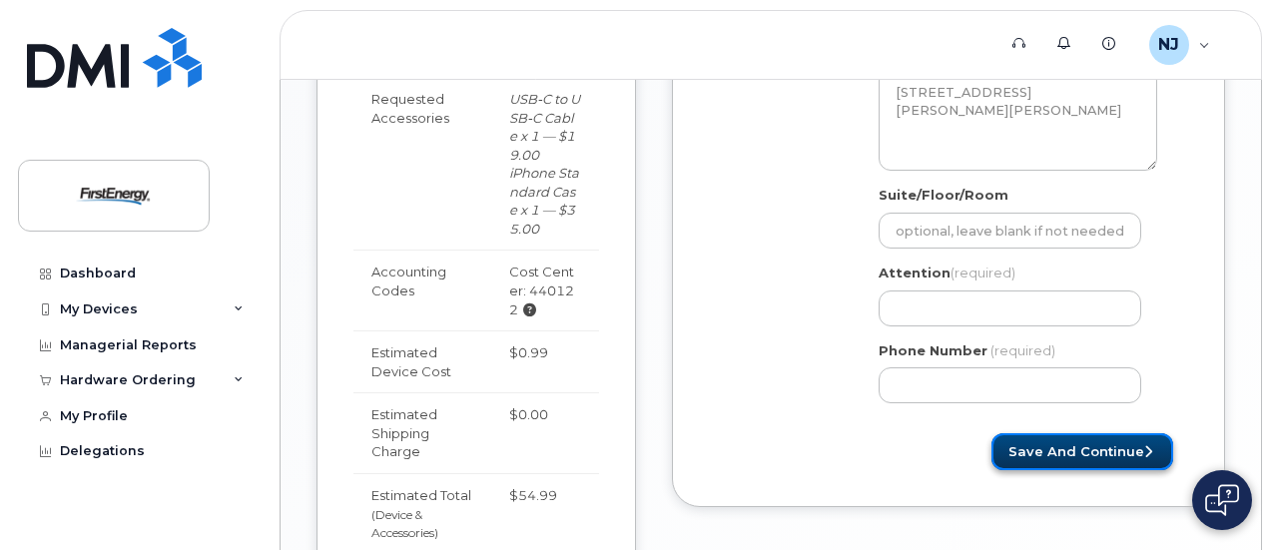
click at [1082, 452] on button "Save and Continue" at bounding box center [1083, 451] width 182 height 37
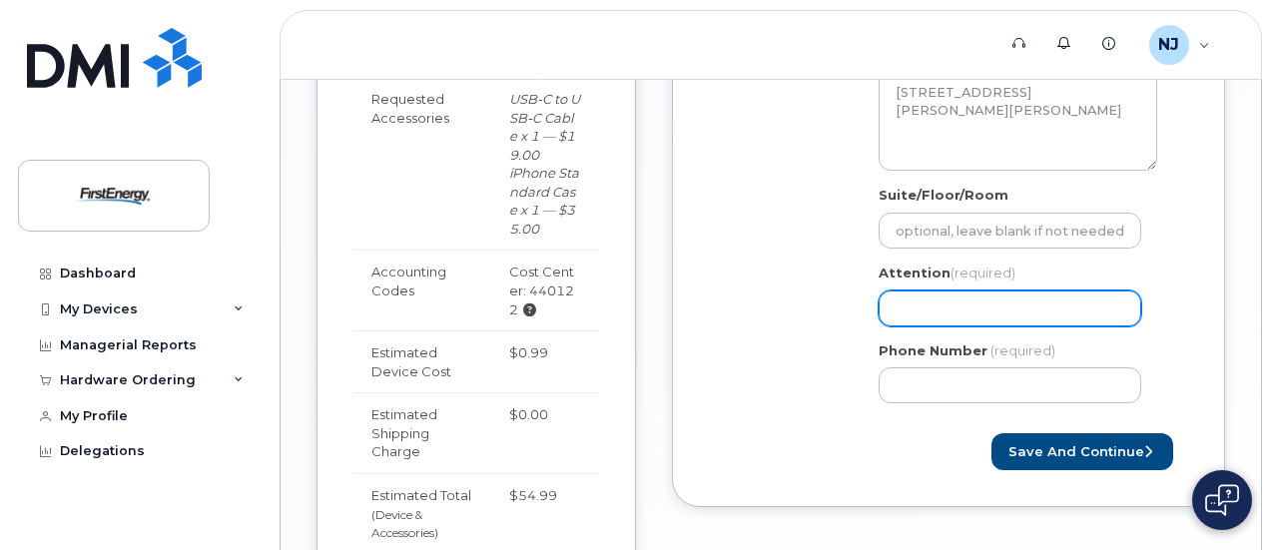
click at [1009, 311] on input "Attention (required)" at bounding box center [1010, 309] width 263 height 36
select select
type input "J"
select select
type input "Jo"
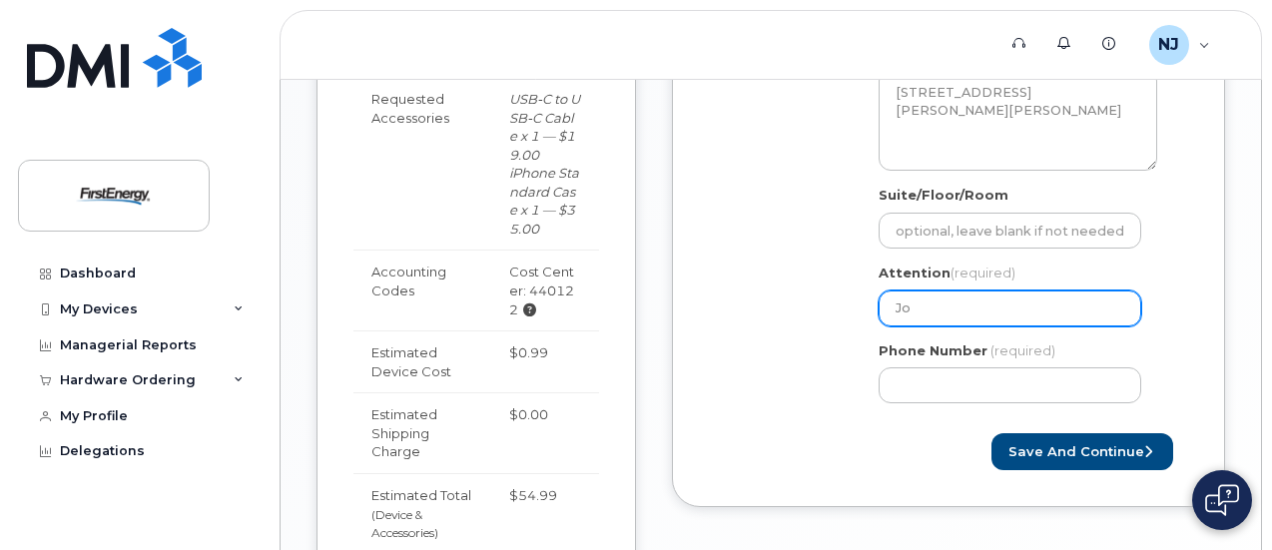
select select
type input "Joe"
select select
type input "Joe N"
select select
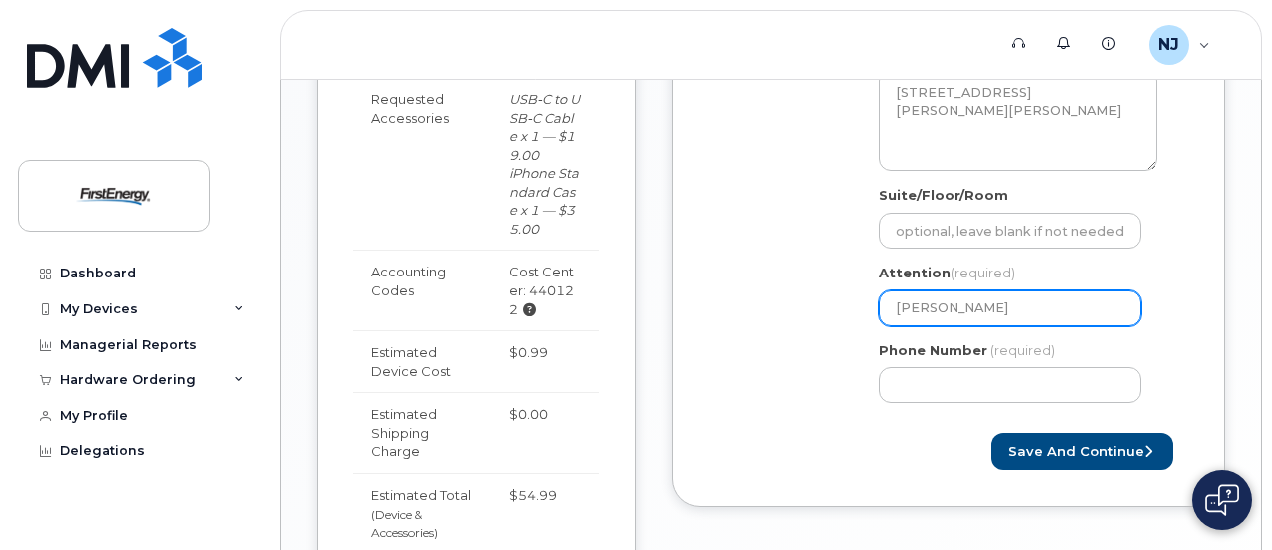
type input "Joe Na"
select select
type input "Joe Nag"
select select
type input "Joe Nagl"
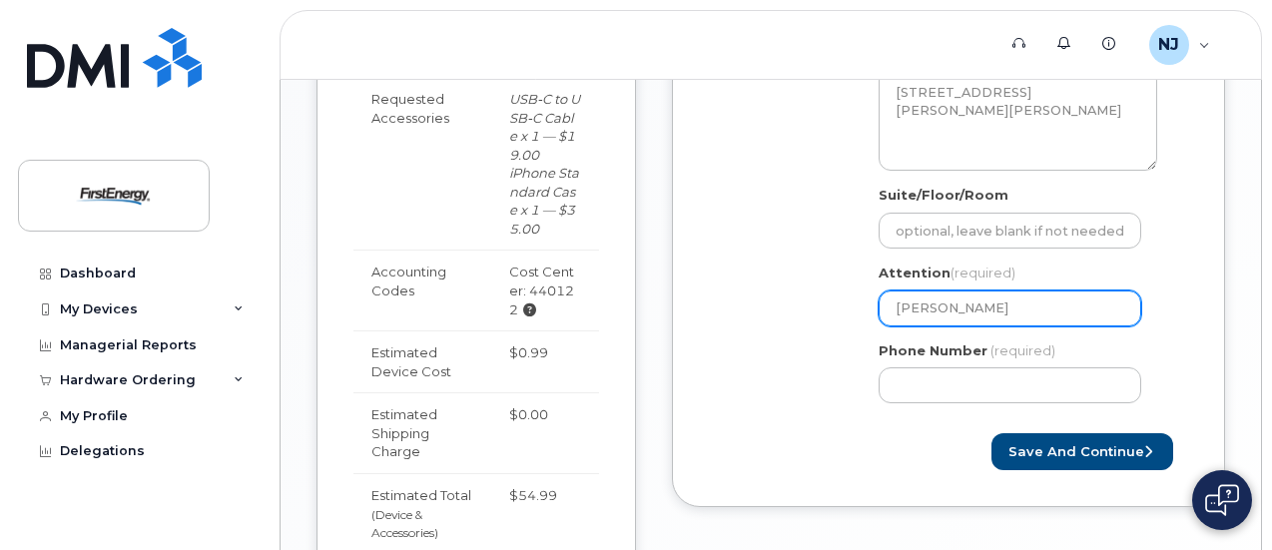
select select
type input "[PERSON_NAME]"
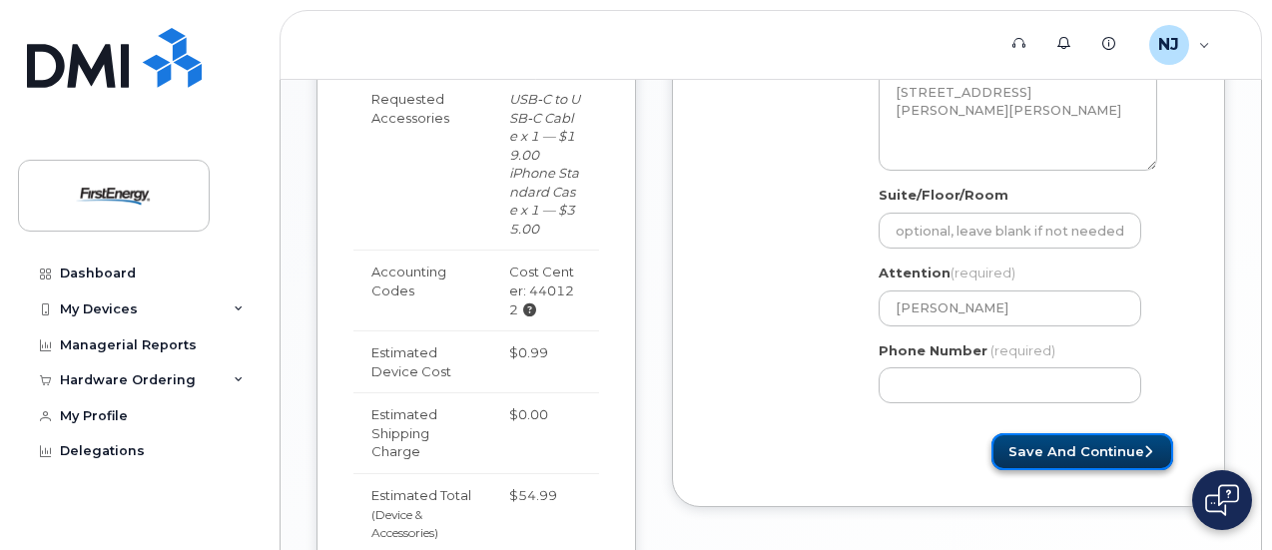
click at [1044, 439] on button "Save and Continue" at bounding box center [1083, 451] width 182 height 37
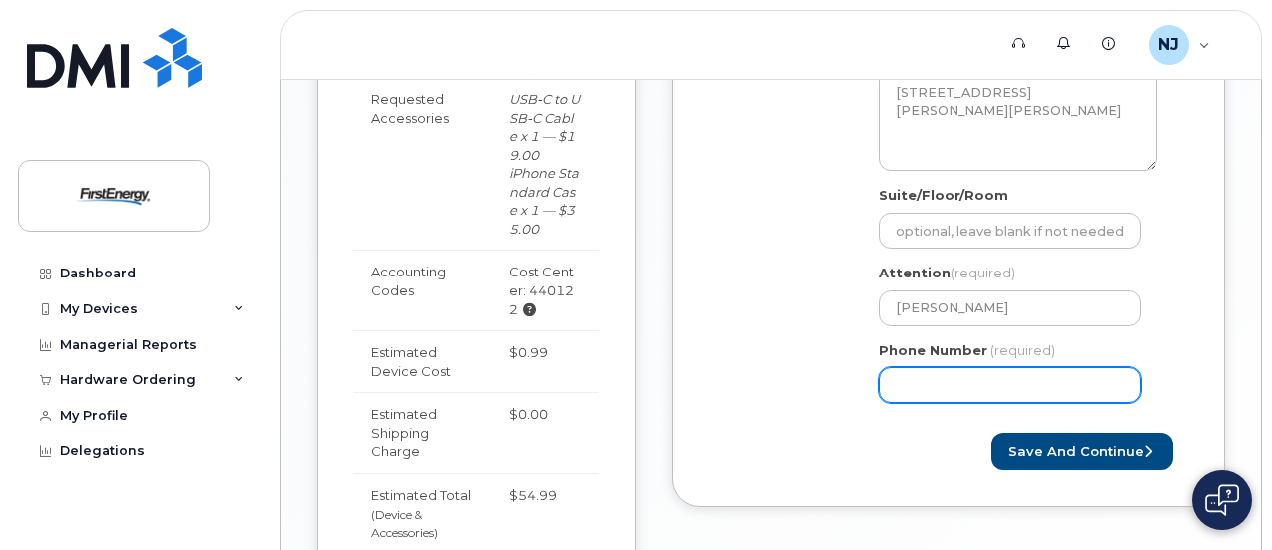
click at [1032, 387] on input "Phone Number" at bounding box center [1010, 386] width 263 height 36
drag, startPoint x: 1032, startPoint y: 387, endPoint x: 807, endPoint y: 373, distance: 225.2
click at [807, 373] on div "Shipping Address New Address New Address PA Hanover Search your address... Manu…" at bounding box center [940, 179] width 463 height 477
type input "717577833"
select select
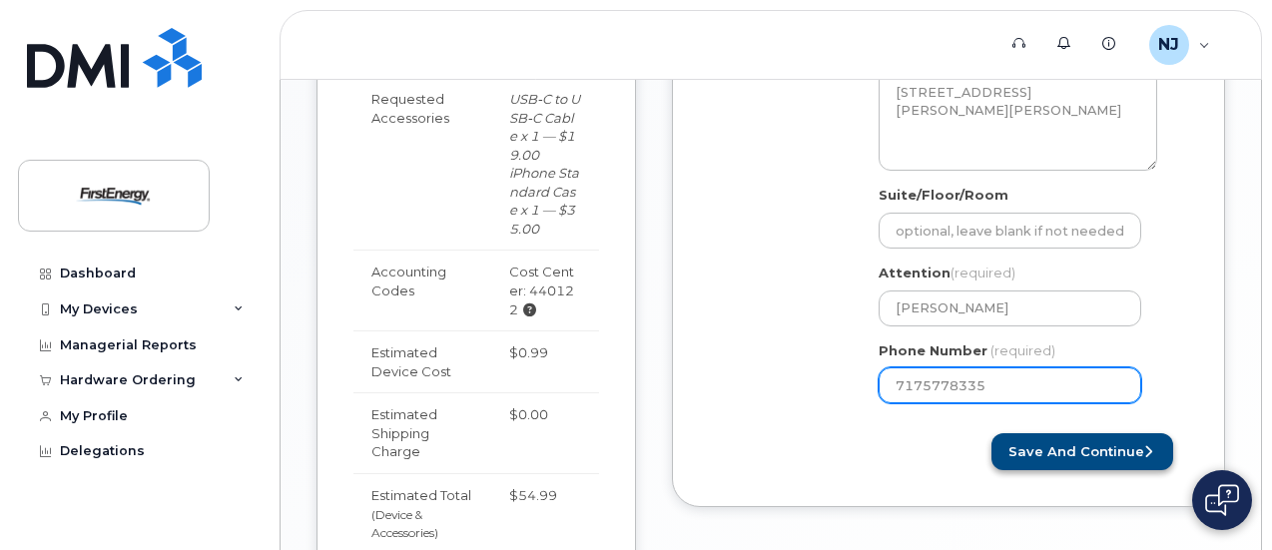
type input "7175778335"
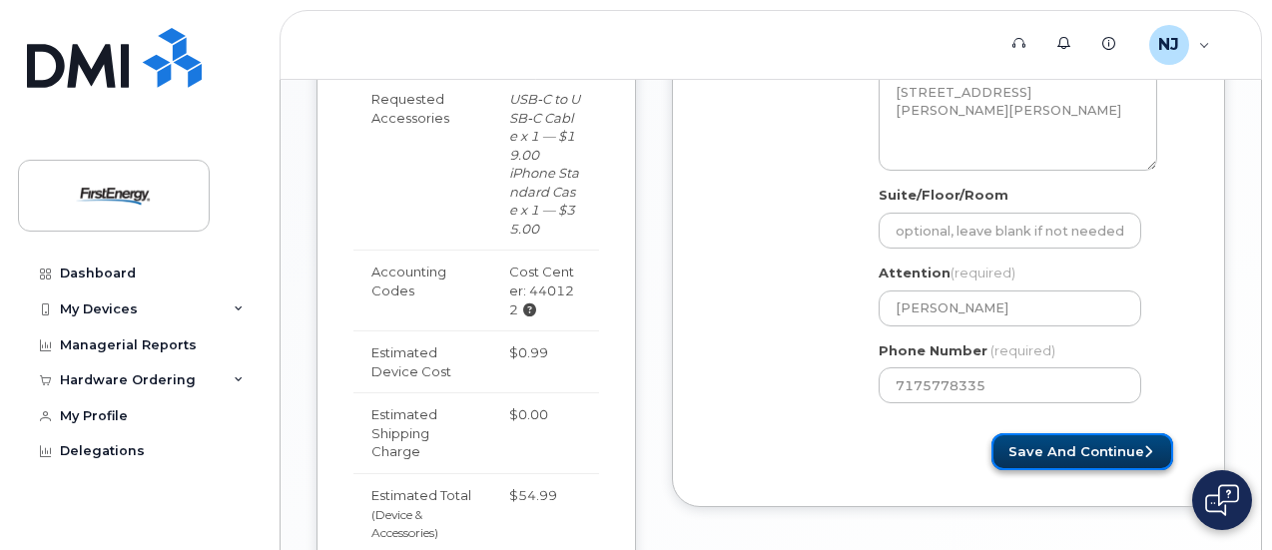
click at [1089, 451] on button "Save and Continue" at bounding box center [1083, 451] width 182 height 37
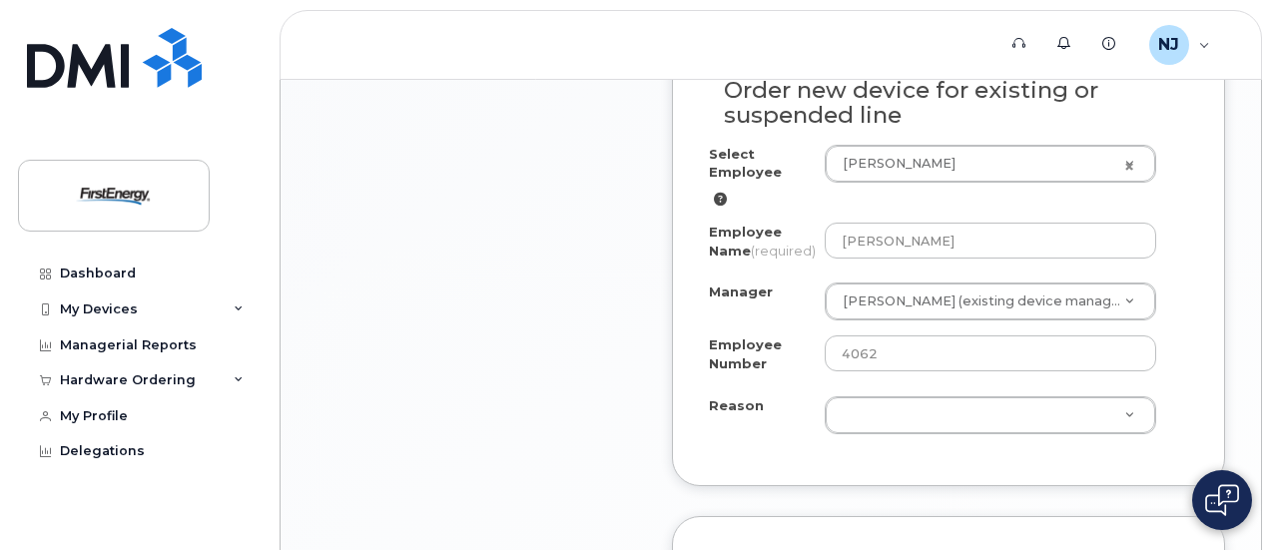
scroll to position [1199, 0]
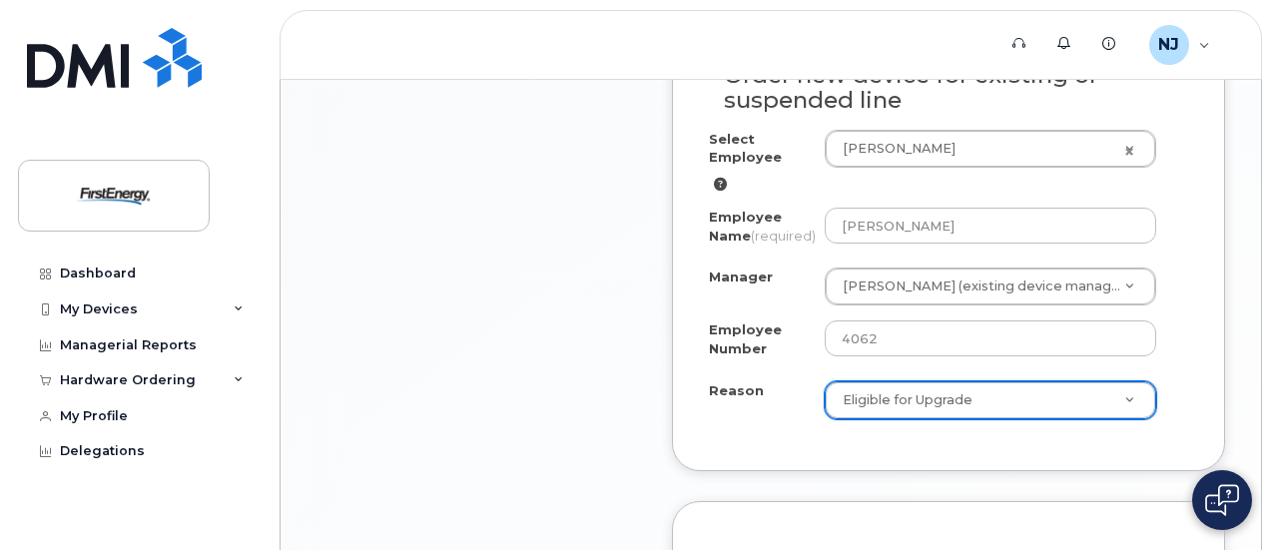
select select "eligible_for_upgrade"
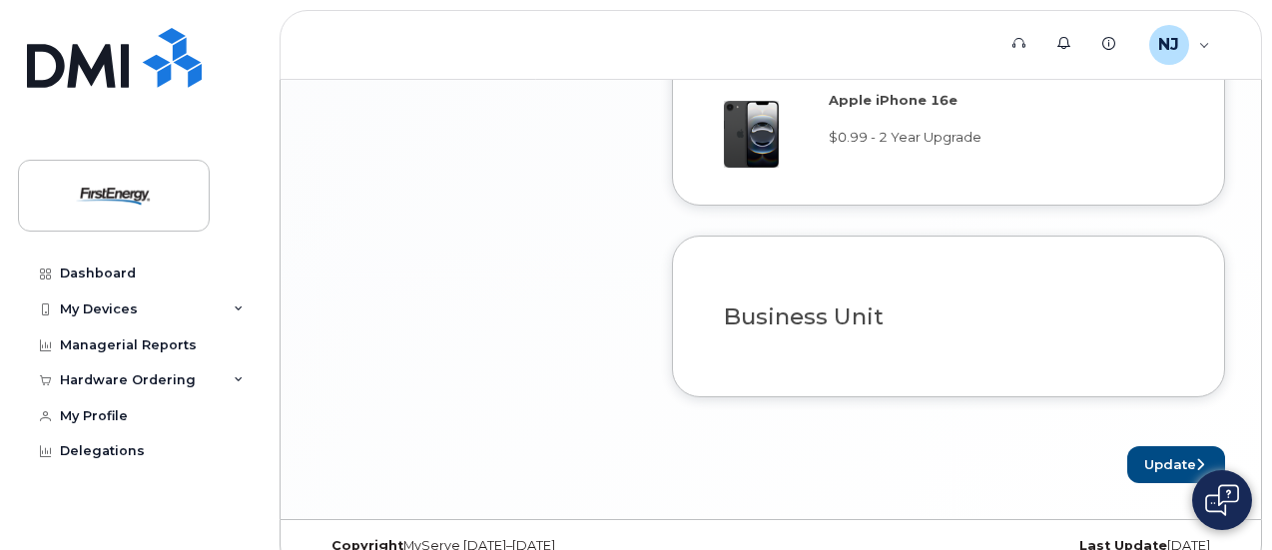
scroll to position [1760, 0]
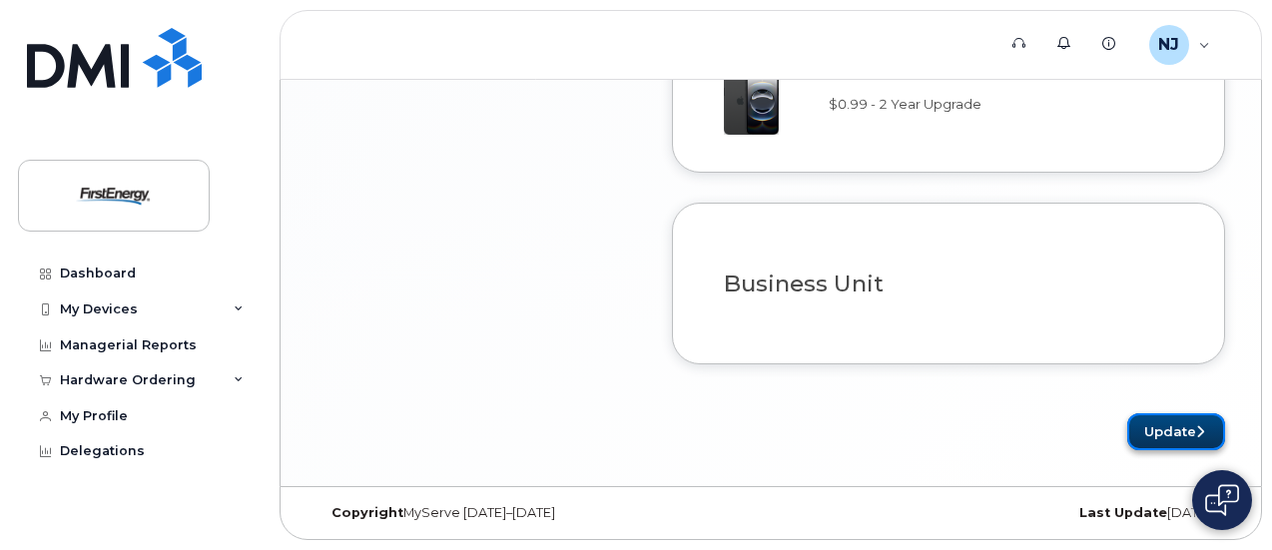
click at [1160, 426] on button "Update" at bounding box center [1177, 432] width 98 height 37
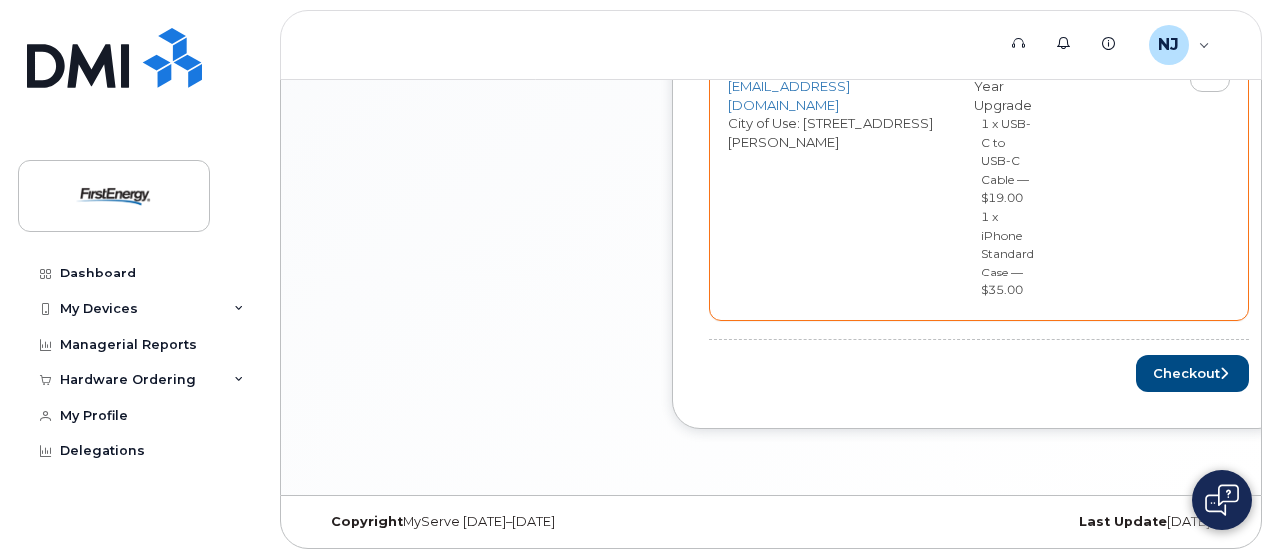
scroll to position [1039, 0]
click at [1143, 362] on button "Checkout" at bounding box center [1193, 373] width 113 height 37
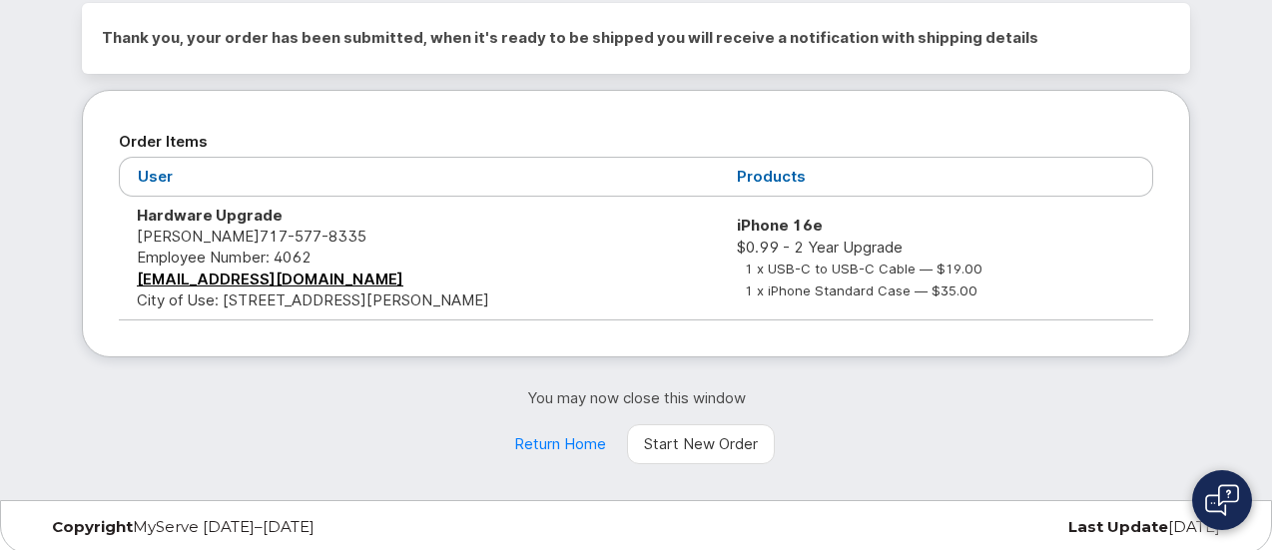
scroll to position [204, 0]
